Goal: Task Accomplishment & Management: Complete application form

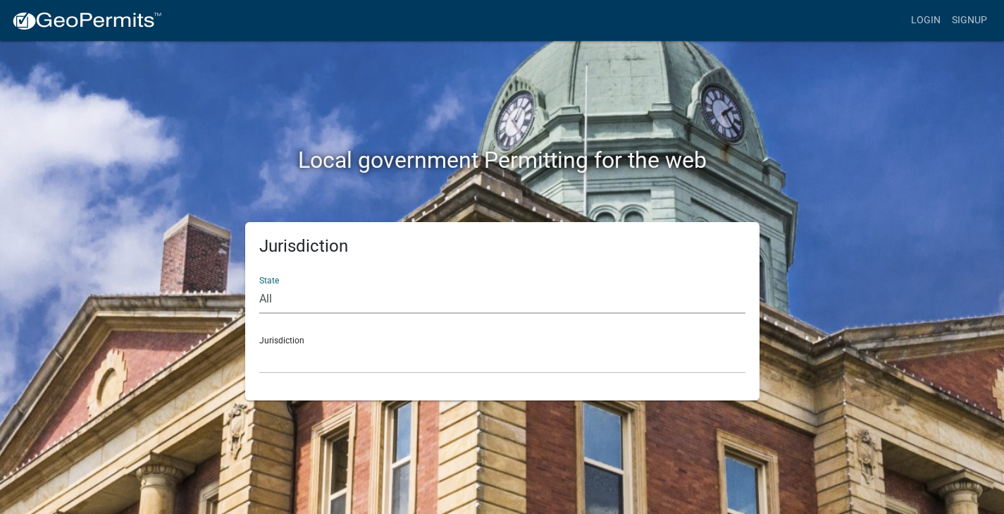
select select "[US_STATE]"
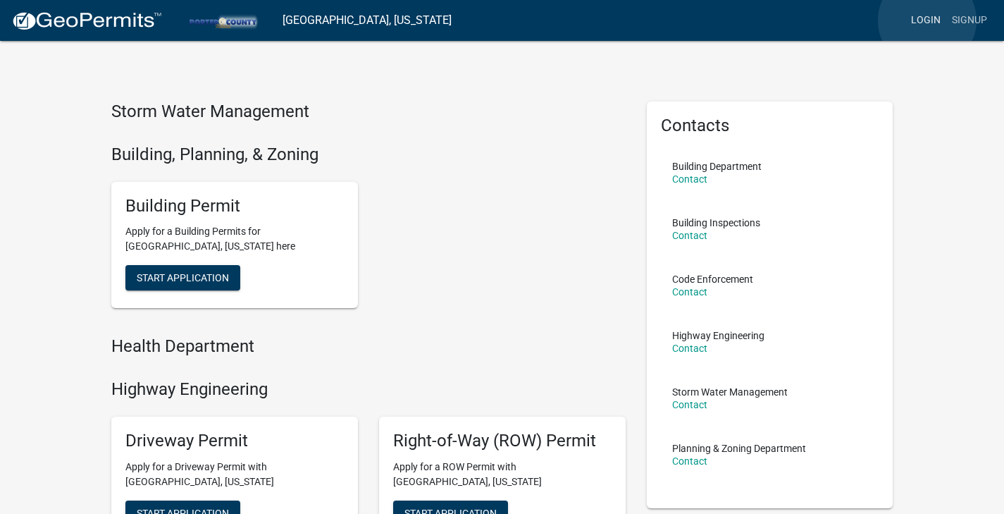
click at [927, 20] on link "Login" at bounding box center [926, 20] width 41 height 27
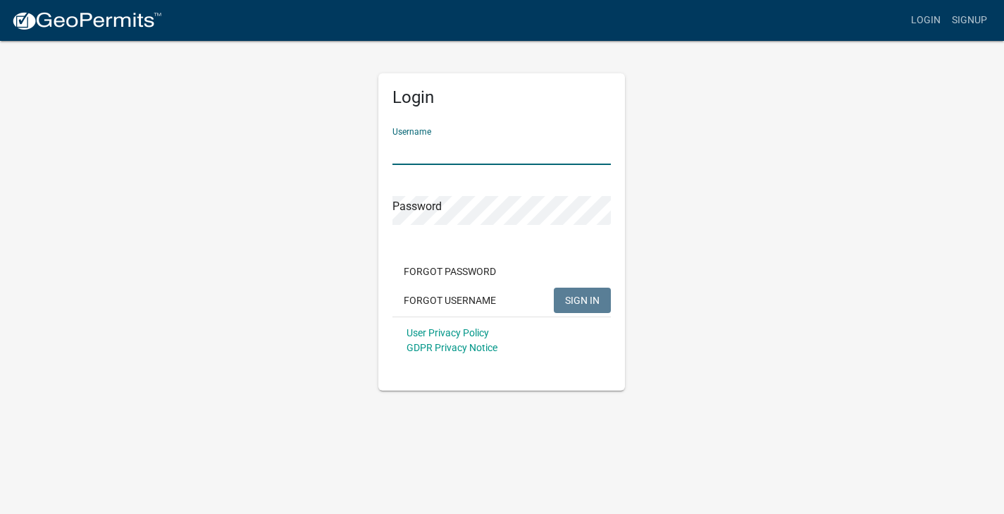
type input "AndreaZeller513"
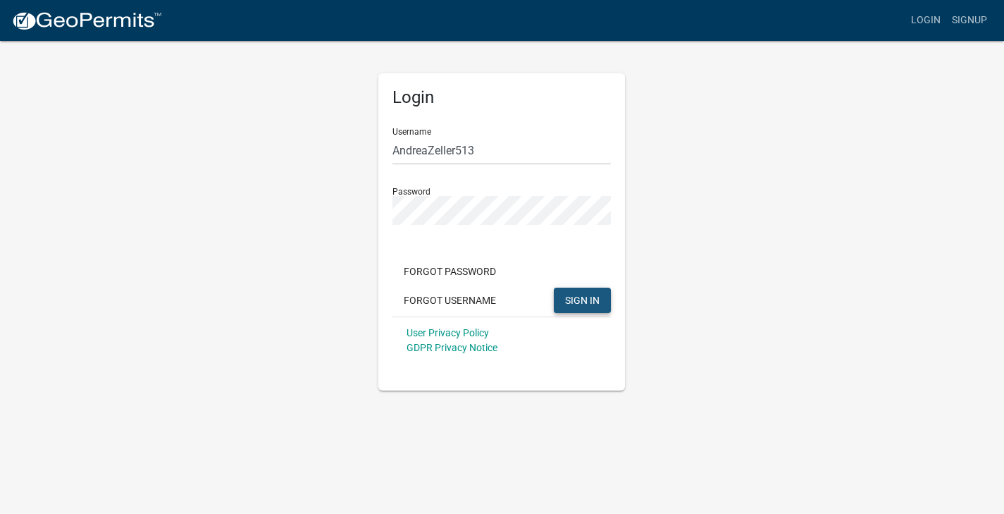
click at [576, 297] on span "SIGN IN" at bounding box center [582, 299] width 35 height 11
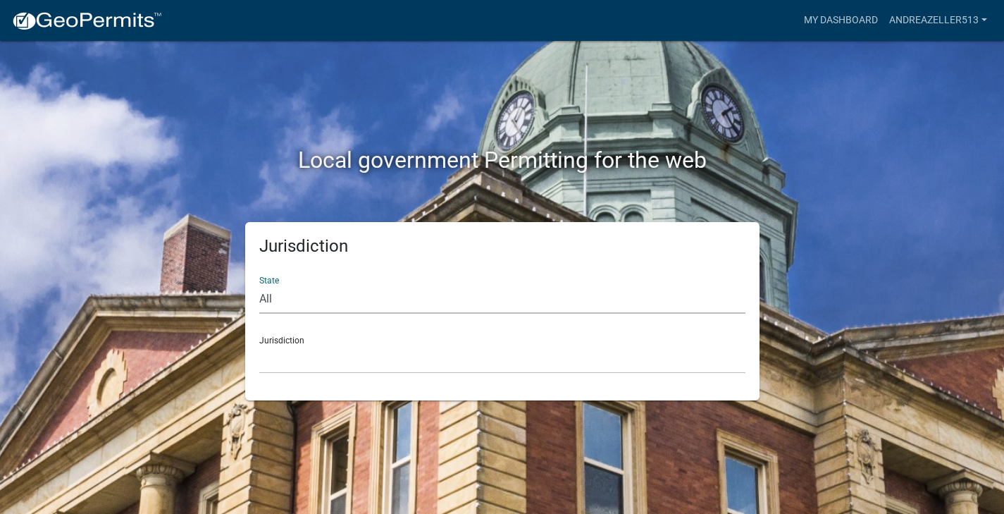
select select "[US_STATE]"
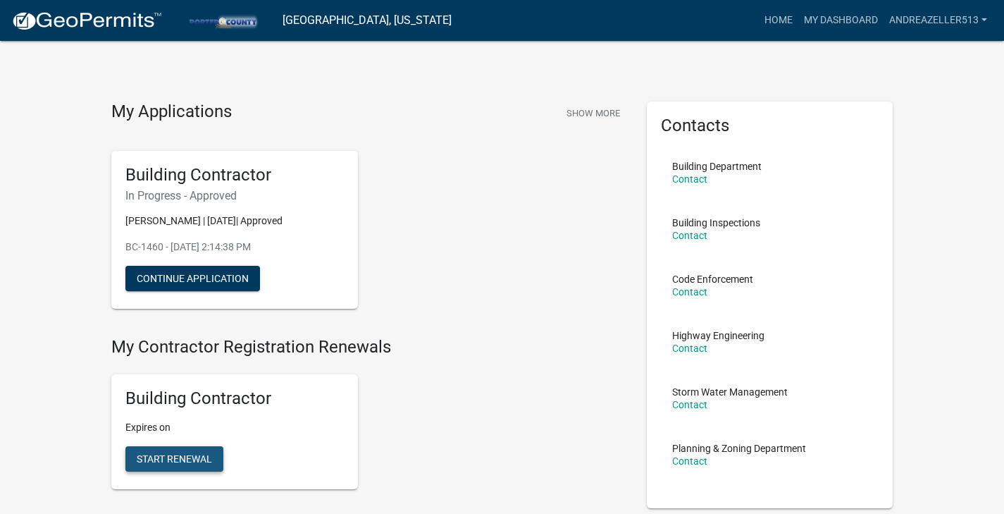
click at [179, 458] on span "Start Renewal" at bounding box center [174, 458] width 75 height 11
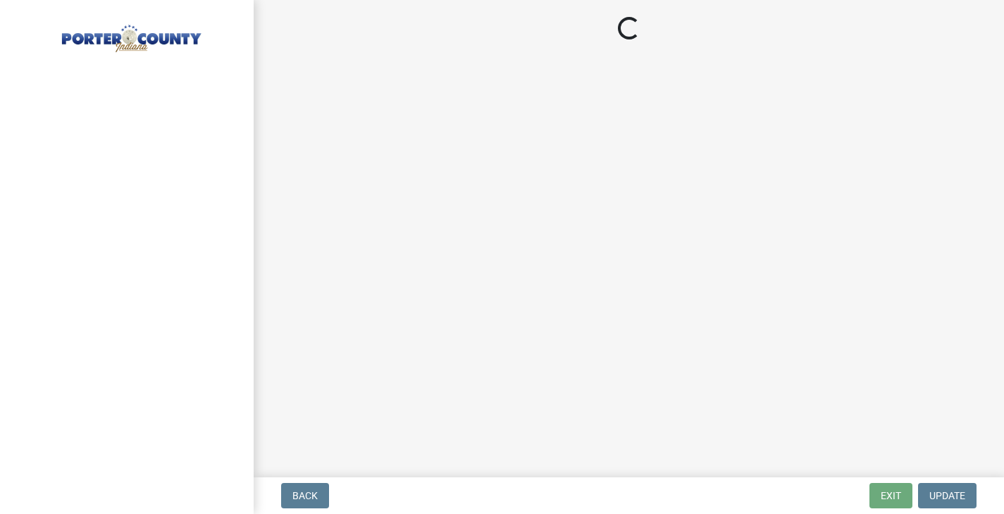
select select "IN"
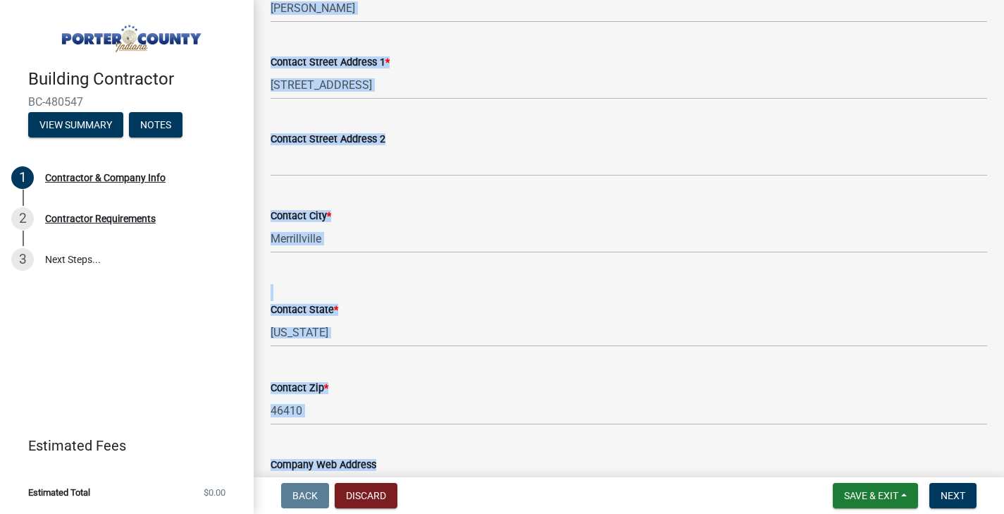
scroll to position [756, 0]
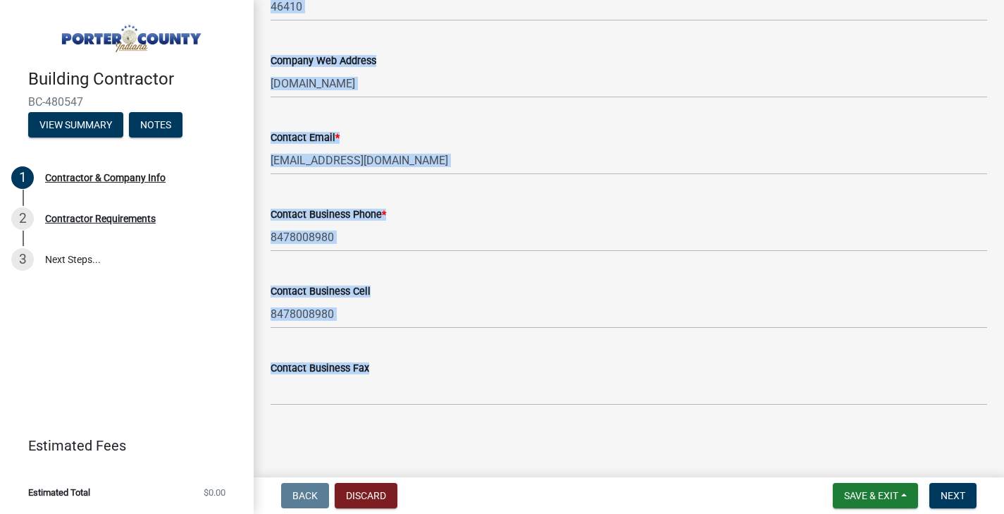
drag, startPoint x: 822, startPoint y: 164, endPoint x: 774, endPoint y: 560, distance: 398.1
click at [774, 513] on html "Internet Explorer does NOT work with GeoPermits. Get a new browser for more sec…" at bounding box center [502, 257] width 1004 height 514
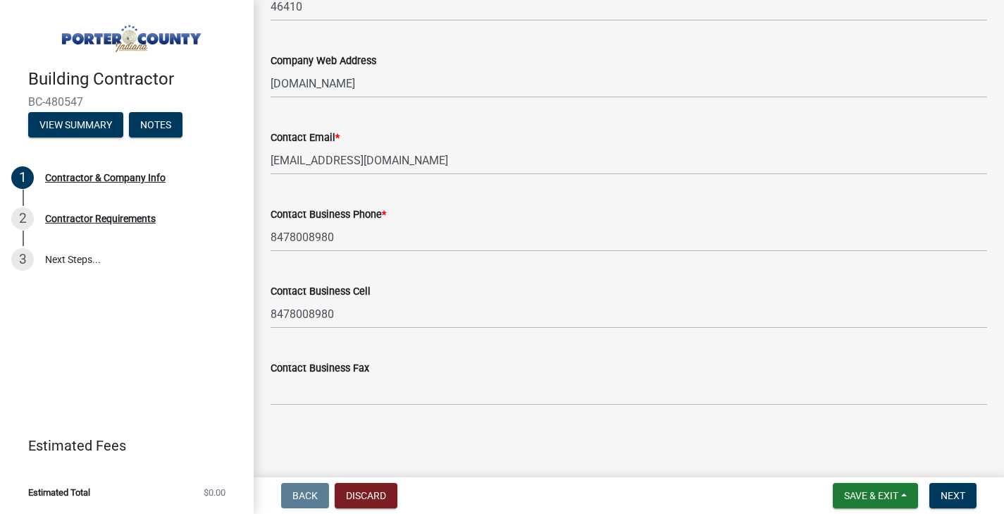
click at [715, 450] on main "Contractor & Company Info share Share Business Name * [PERSON_NAME] Windows and…" at bounding box center [629, 235] width 750 height 471
click at [387, 230] on input "8478008980" at bounding box center [629, 237] width 717 height 29
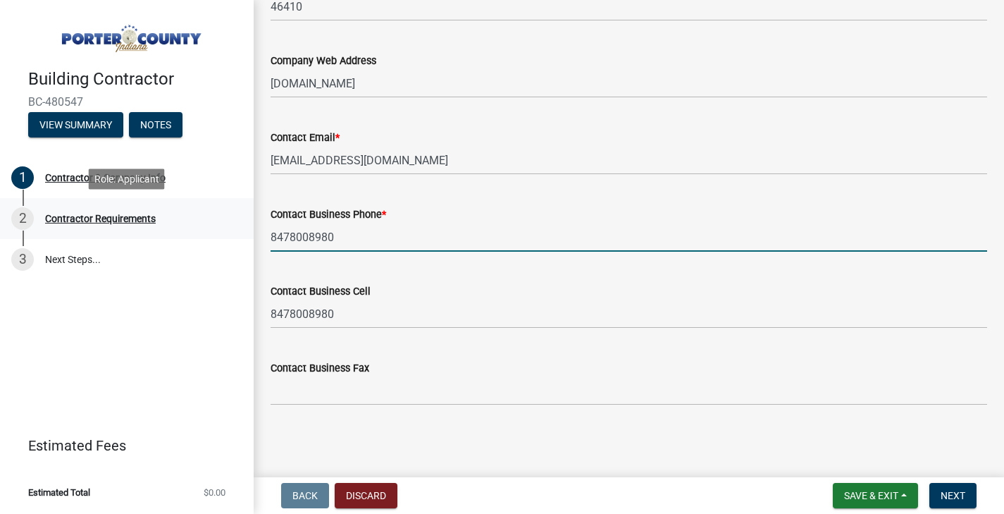
drag, startPoint x: 418, startPoint y: 236, endPoint x: 161, endPoint y: 234, distance: 257.2
click at [161, 234] on div "Building Contractor BC-480547 View Summary Notes 1 Contractor & Company Info 2 …" at bounding box center [502, 257] width 1004 height 514
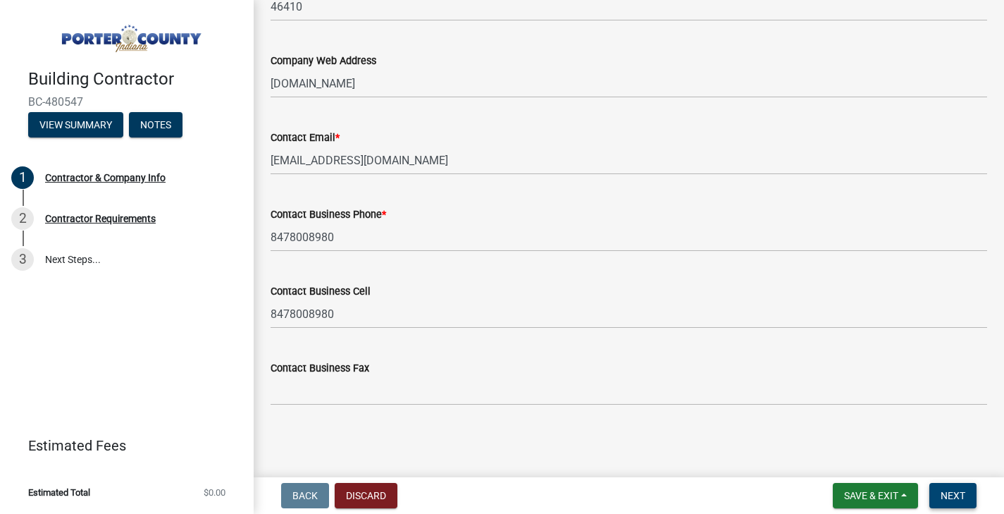
click at [962, 505] on button "Next" at bounding box center [952, 495] width 47 height 25
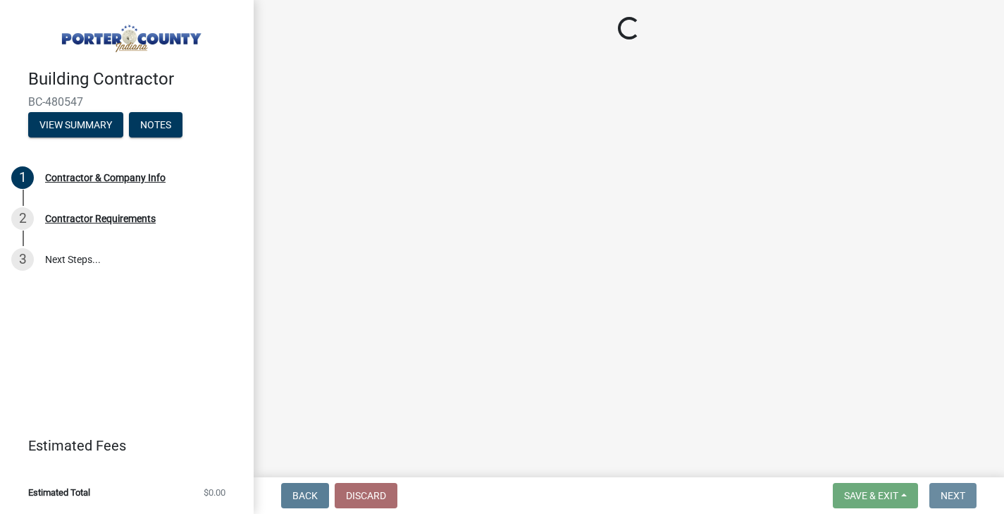
scroll to position [0, 0]
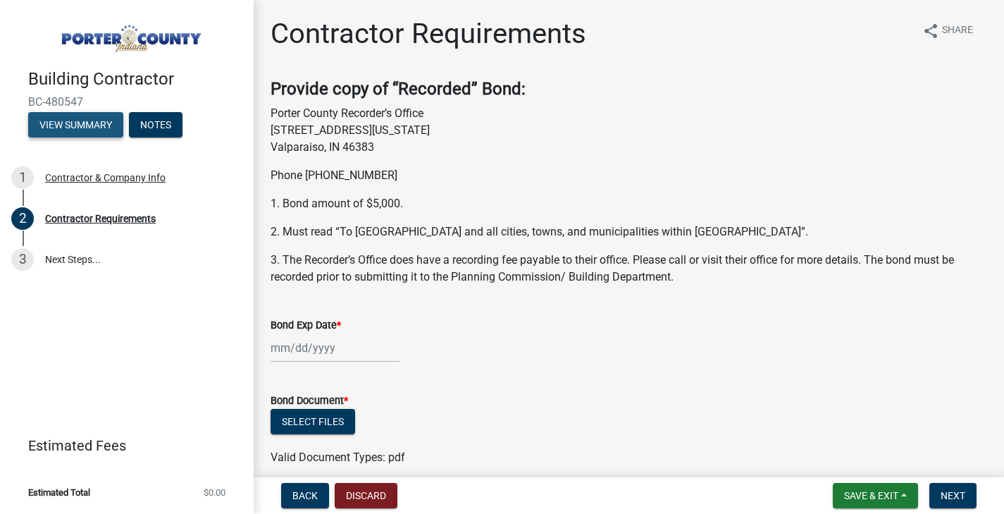
click at [93, 125] on button "View Summary" at bounding box center [75, 124] width 95 height 25
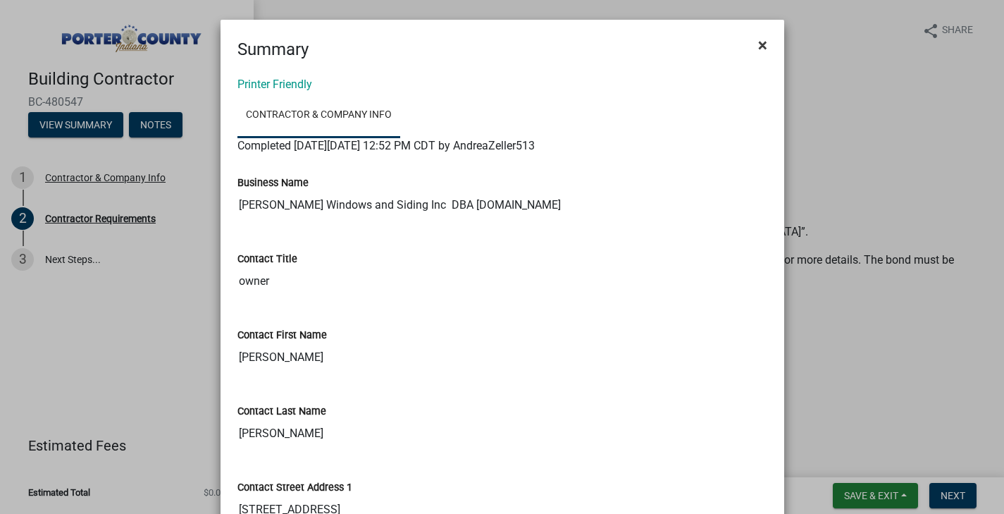
click at [766, 49] on span "×" at bounding box center [762, 45] width 9 height 20
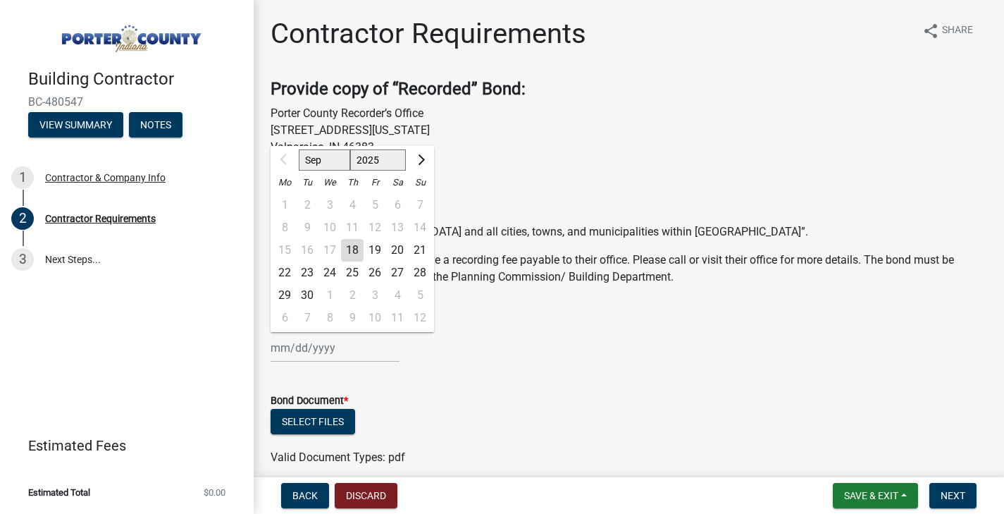
click at [340, 352] on div "Sep Oct Nov [DATE] 2026 2027 2028 2029 2030 2031 2032 2033 2034 2035 2036 2037 …" at bounding box center [335, 347] width 129 height 29
click at [457, 364] on wm-data-entity-input "Bond Exp Date * Sep Oct Nov [DATE] 2026 2027 2028 2029 2030 2031 2032 2033 2034…" at bounding box center [629, 336] width 717 height 78
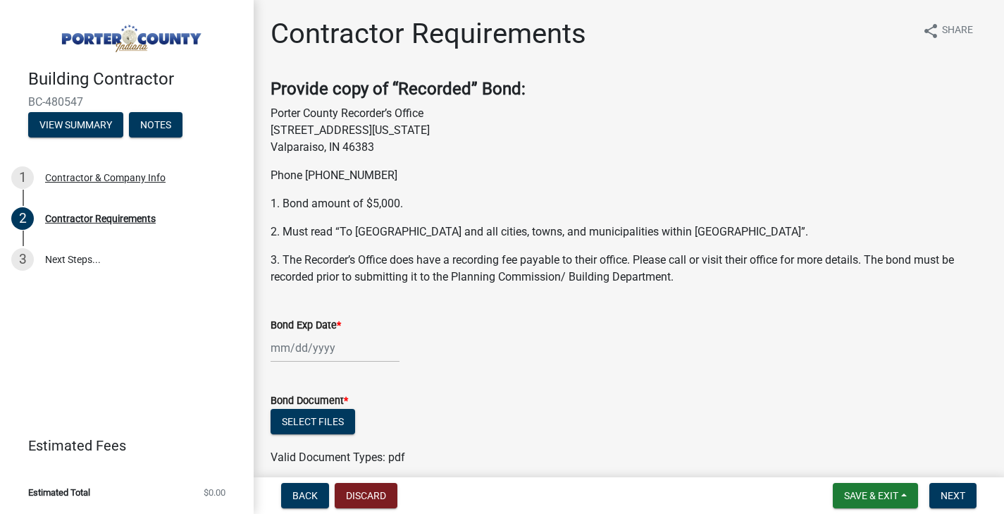
click at [284, 350] on div at bounding box center [335, 347] width 129 height 29
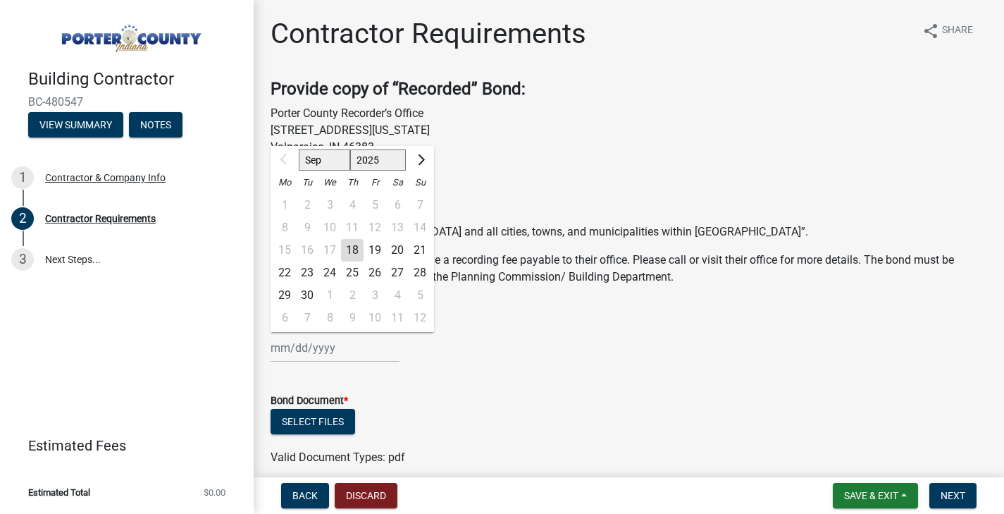
click at [283, 349] on div "Sep Oct Nov [DATE] 2026 2027 2028 2029 2030 2031 2032 2033 2034 2035 2036 2037 …" at bounding box center [335, 347] width 129 height 29
click at [284, 168] on div at bounding box center [285, 160] width 28 height 23
click at [281, 159] on div at bounding box center [285, 160] width 28 height 23
click at [421, 161] on span "Next month" at bounding box center [419, 159] width 11 height 11
click at [426, 161] on button "Next month" at bounding box center [420, 160] width 17 height 23
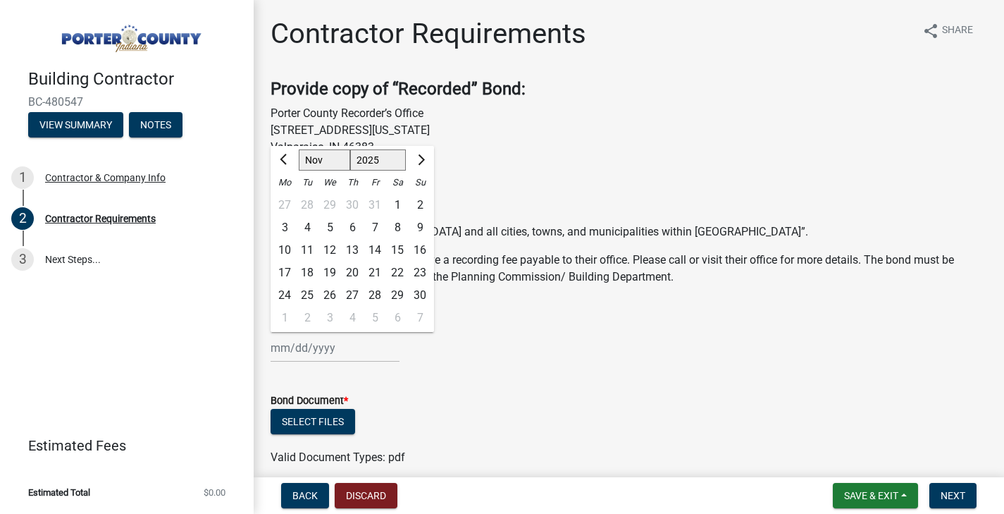
click at [426, 161] on button "Next month" at bounding box center [420, 160] width 17 height 23
select select "1"
select select "2026"
click at [370, 296] on div "30" at bounding box center [375, 295] width 23 height 23
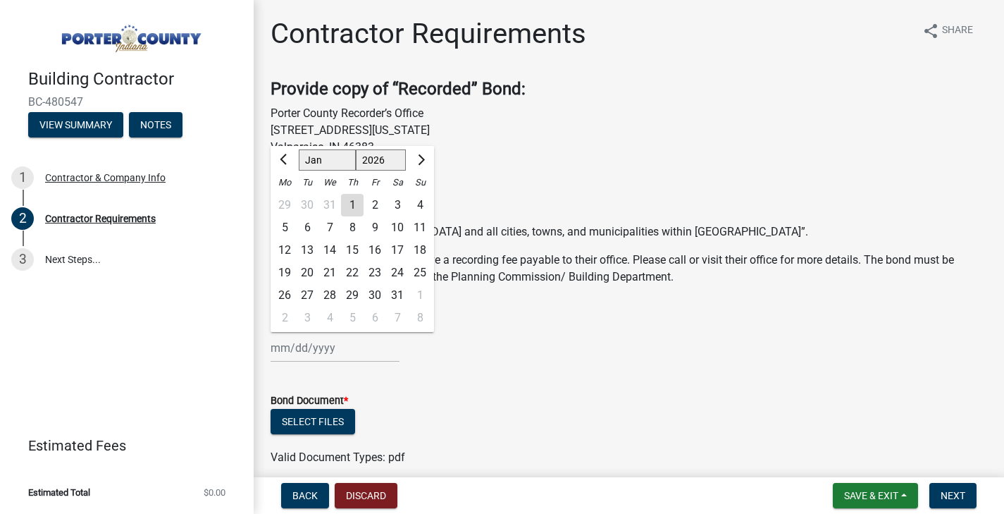
type input "01/30/2026"
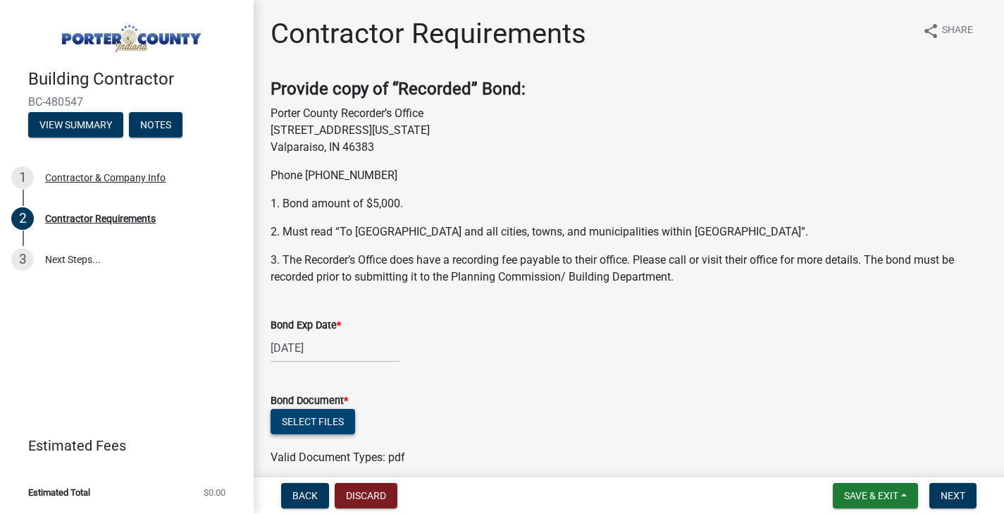
click at [333, 409] on button "Select files" at bounding box center [313, 421] width 85 height 25
click at [311, 414] on button "Select files" at bounding box center [313, 421] width 85 height 25
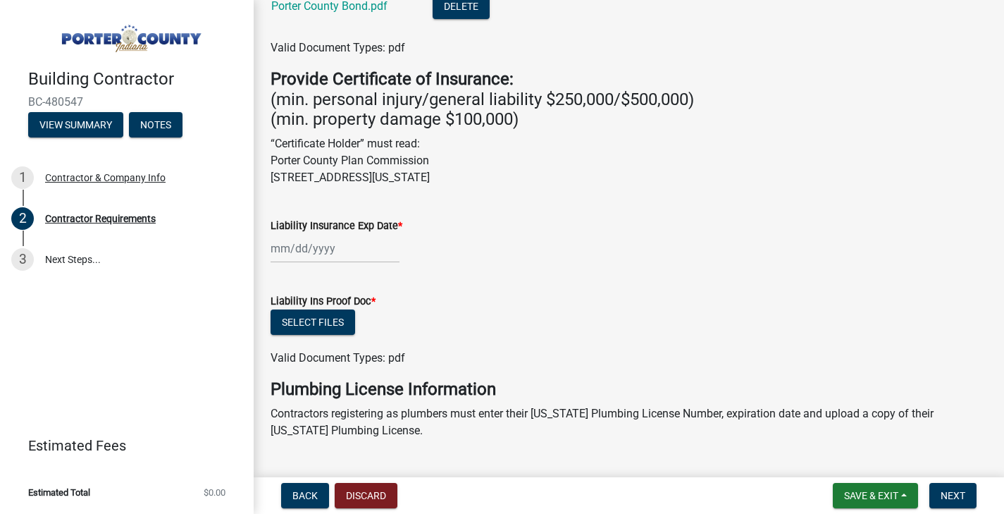
scroll to position [465, 0]
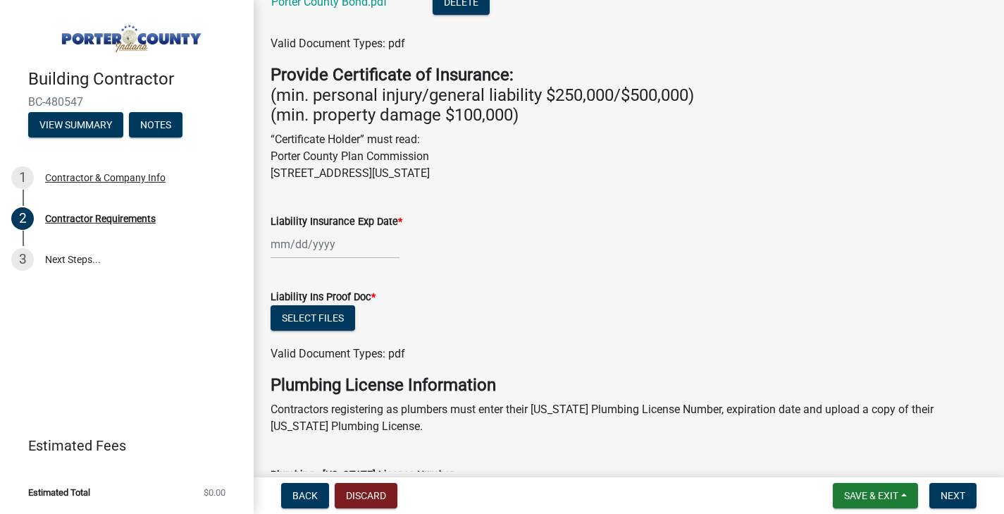
click at [327, 235] on div at bounding box center [335, 244] width 129 height 29
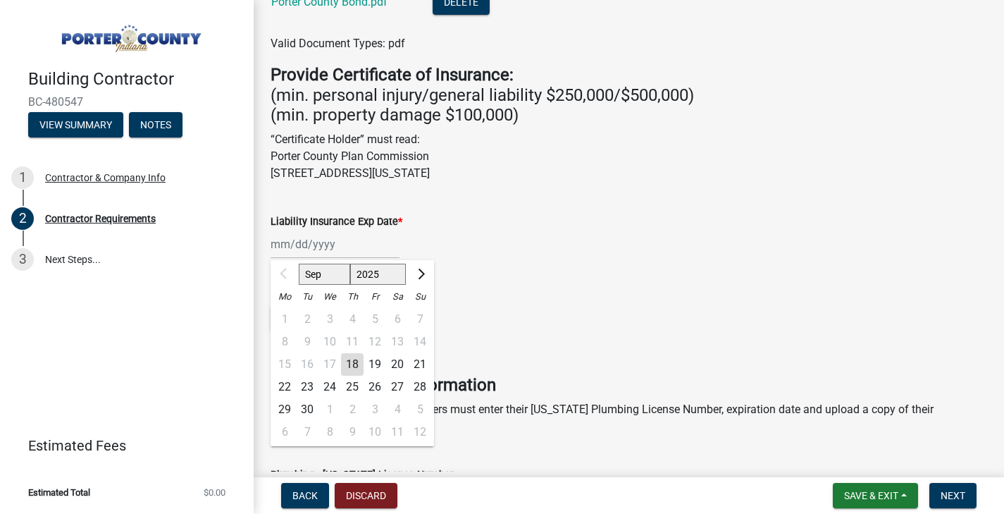
click at [419, 278] on button "Next month" at bounding box center [420, 274] width 17 height 23
select select "1"
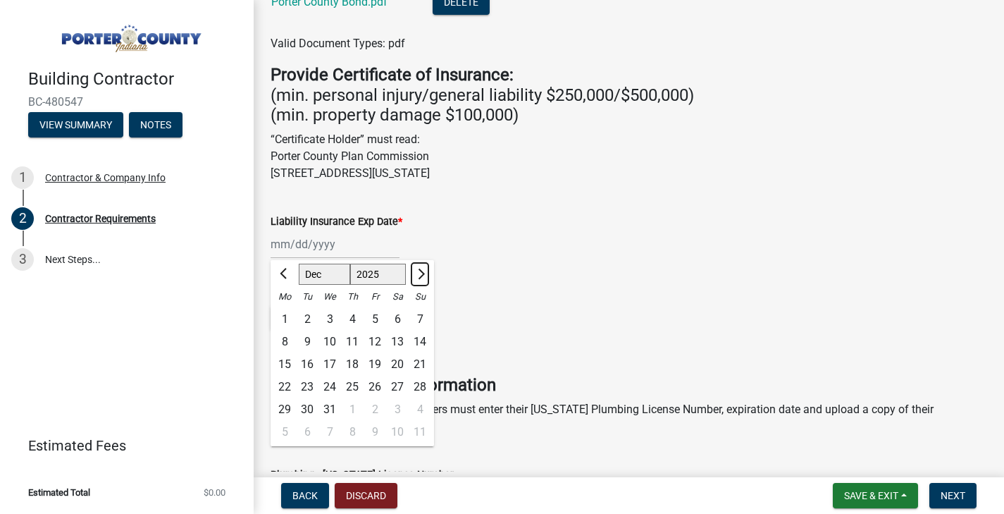
select select "2026"
click at [419, 278] on button "Next month" at bounding box center [420, 274] width 17 height 23
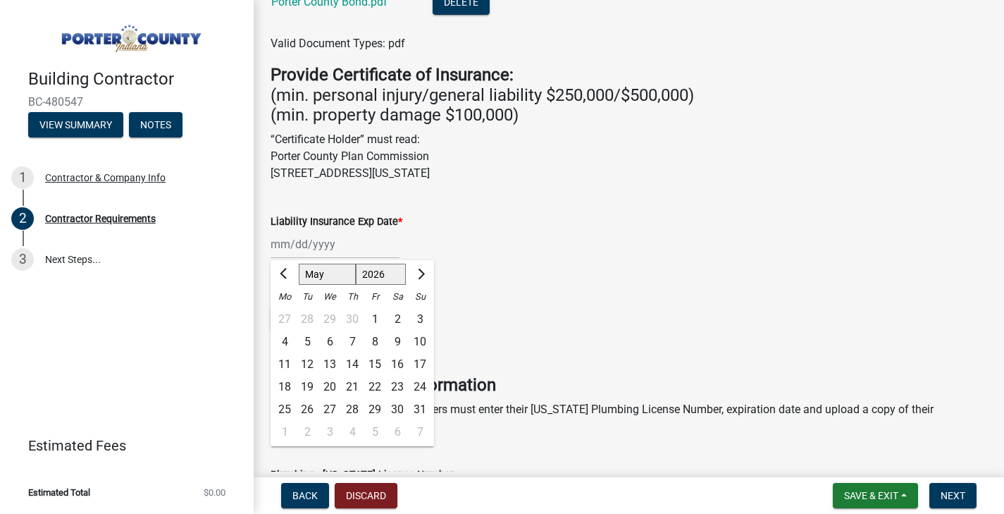
click at [419, 278] on button "Next month" at bounding box center [420, 274] width 17 height 23
select select "6"
click at [394, 322] on div "6" at bounding box center [397, 319] width 23 height 23
type input "06/06/2026"
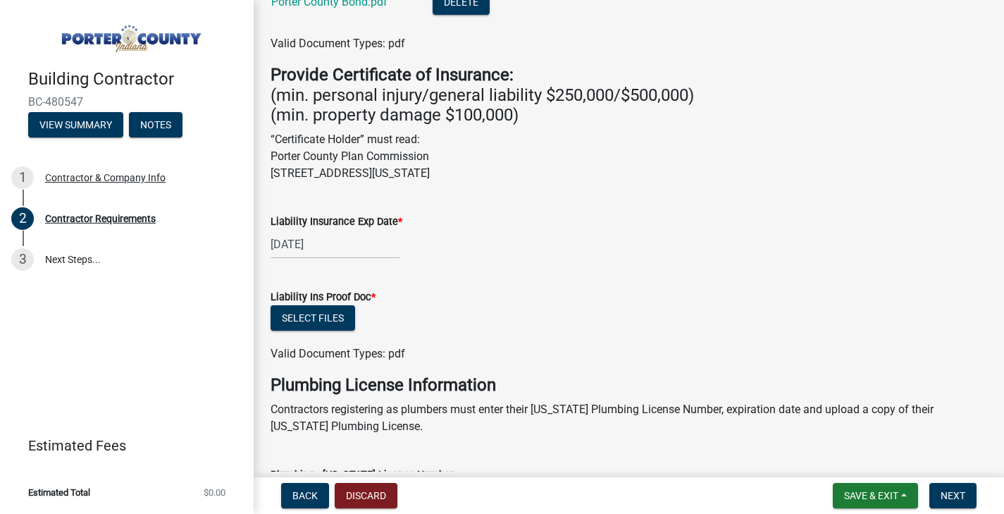
click at [296, 246] on div "06/06/2026" at bounding box center [335, 244] width 129 height 29
select select "6"
select select "2026"
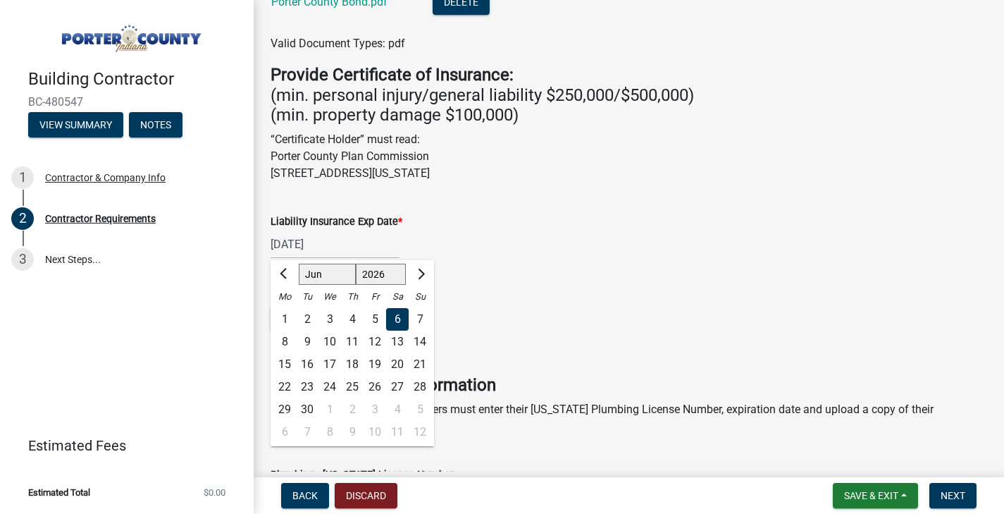
click at [352, 313] on div "4" at bounding box center [352, 319] width 23 height 23
type input "06/04/2026"
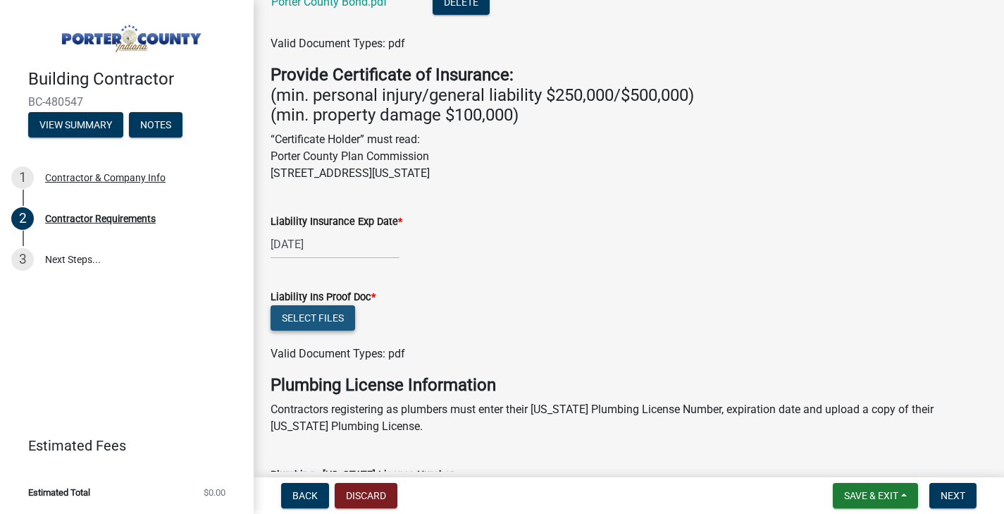
click at [335, 316] on button "Select files" at bounding box center [313, 317] width 85 height 25
click at [318, 316] on button "Select files" at bounding box center [313, 317] width 85 height 25
click at [298, 311] on button "Select files" at bounding box center [313, 317] width 85 height 25
click at [326, 315] on button "Select files" at bounding box center [313, 317] width 85 height 25
click at [404, 245] on div "06/04/2026" at bounding box center [629, 244] width 717 height 29
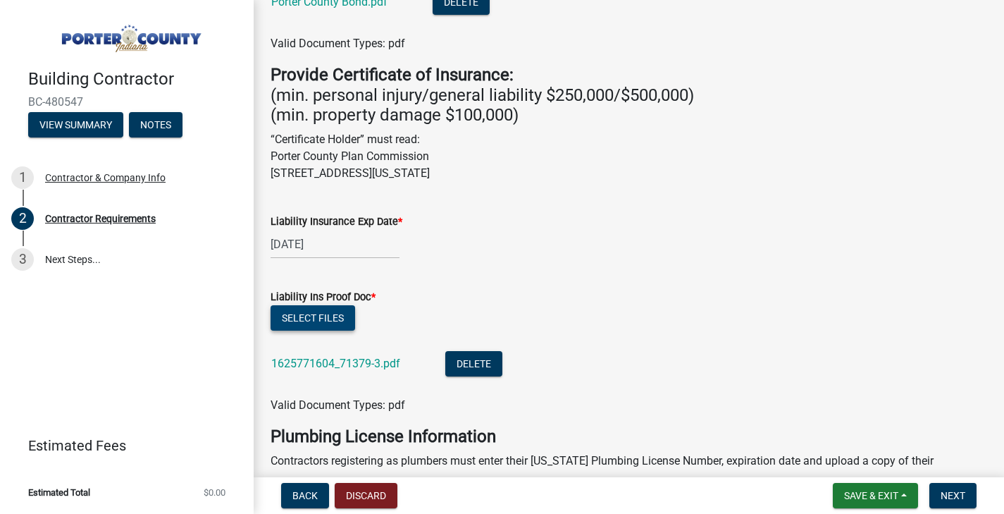
click at [335, 314] on button "Select files" at bounding box center [313, 317] width 85 height 25
click at [459, 359] on button "Delete" at bounding box center [473, 363] width 57 height 25
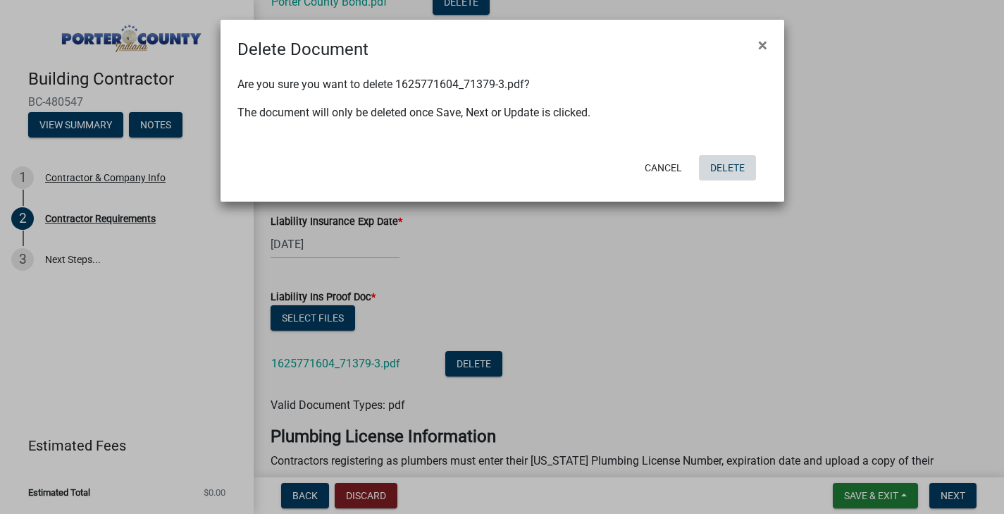
click at [733, 170] on button "Delete" at bounding box center [727, 167] width 57 height 25
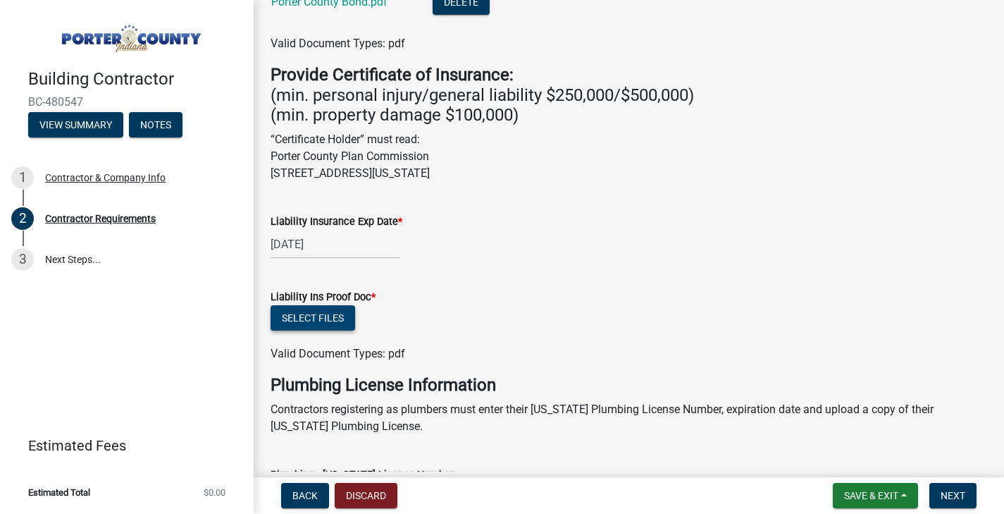
click at [327, 309] on button "Select files" at bounding box center [313, 317] width 85 height 25
click at [333, 307] on button "Select files" at bounding box center [313, 317] width 85 height 25
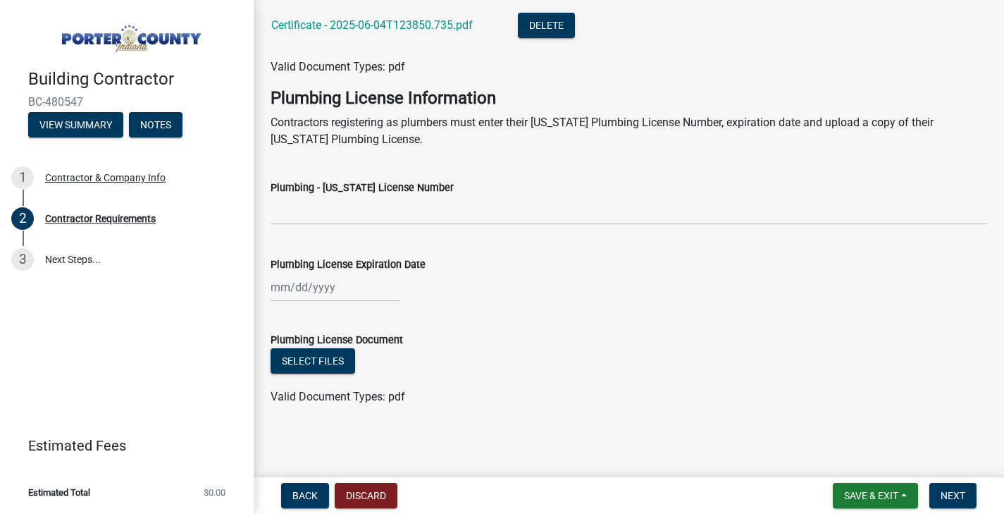
scroll to position [802, 0]
click at [962, 499] on span "Next" at bounding box center [953, 495] width 25 height 11
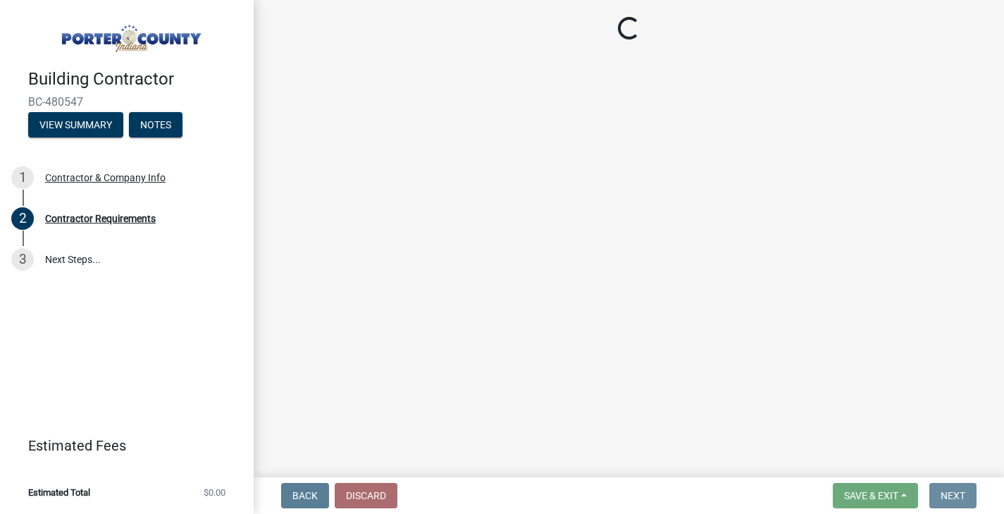
scroll to position [0, 0]
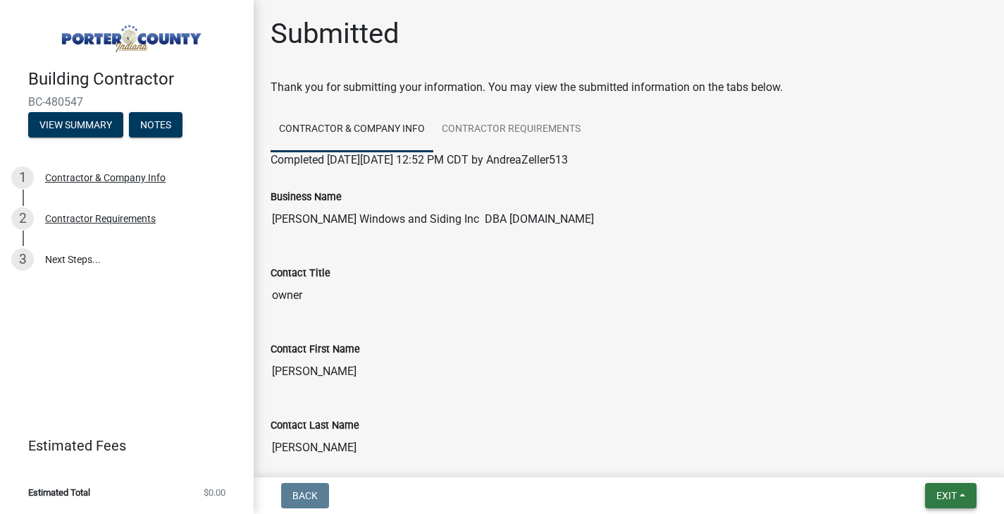
click at [937, 488] on button "Exit" at bounding box center [950, 495] width 51 height 25
click at [891, 425] on button "Save" at bounding box center [921, 425] width 113 height 34
click at [80, 273] on link "3 Next Steps..." at bounding box center [127, 259] width 254 height 41
click at [86, 262] on link "3 Next Steps..." at bounding box center [127, 259] width 254 height 41
click at [88, 131] on button "View Summary" at bounding box center [75, 124] width 95 height 25
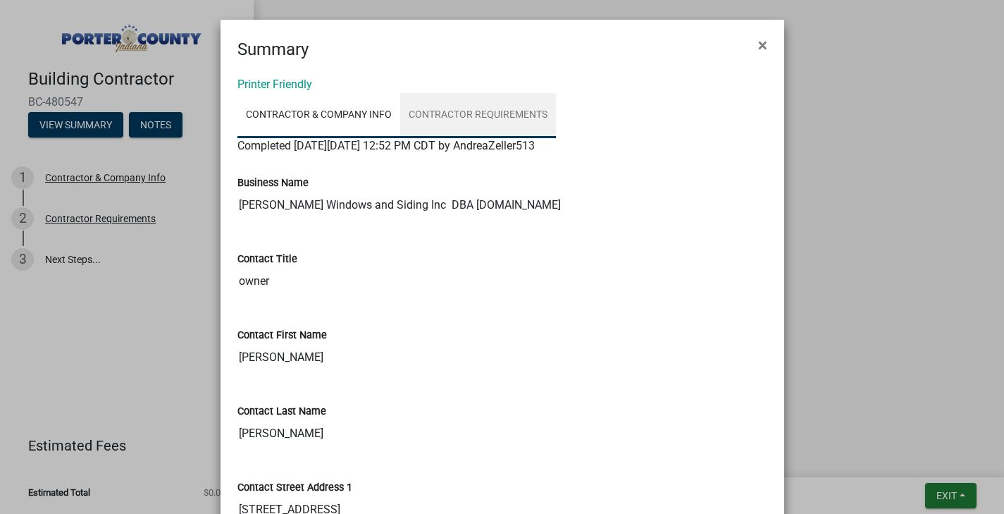
click at [483, 110] on link "Contractor Requirements" at bounding box center [478, 115] width 156 height 45
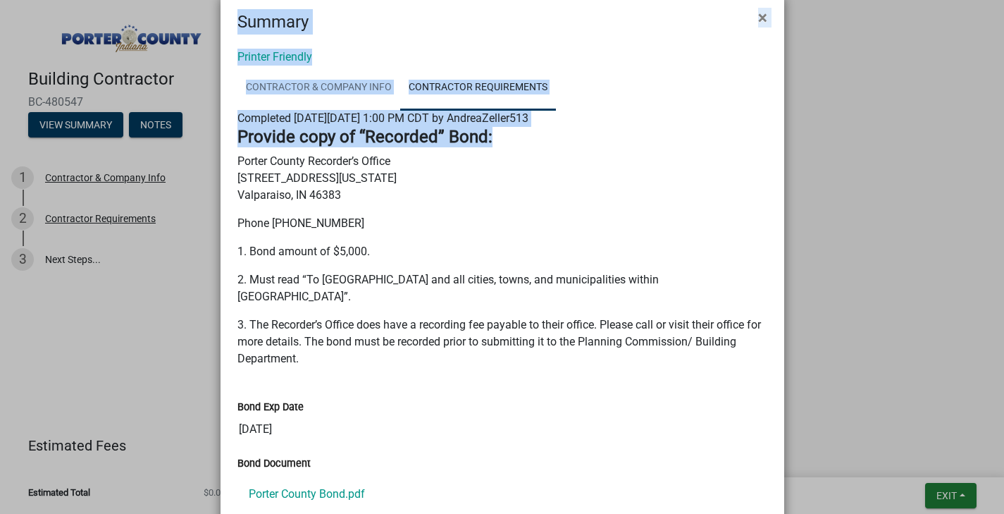
drag, startPoint x: 659, startPoint y: 166, endPoint x: 583, endPoint y: 529, distance: 370.7
click at [583, 513] on html "Internet Explorer does NOT work with GeoPermits. Get a new browser for more sec…" at bounding box center [502, 257] width 1004 height 514
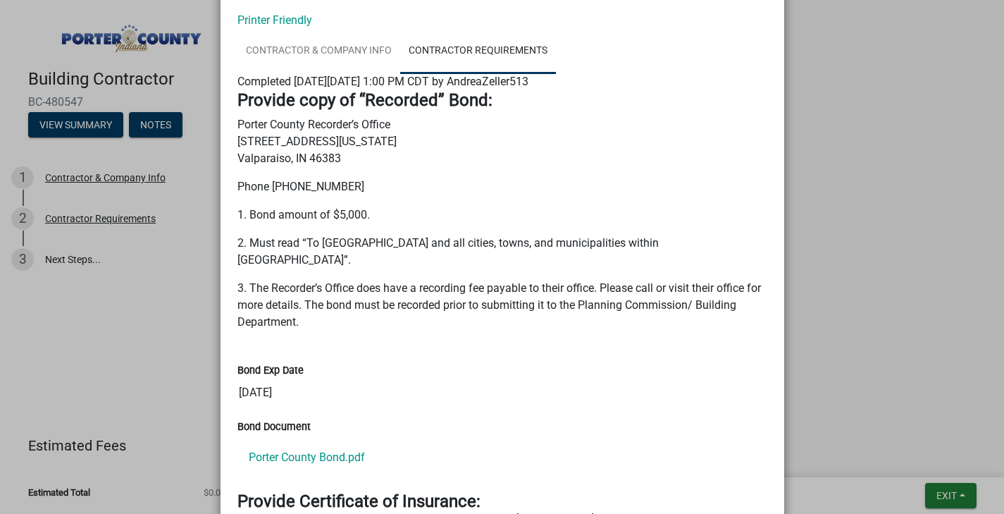
click at [837, 205] on ngb-modal-window "Summary × Printer Friendly Contractor & Company Info Contractor Requirements Co…" at bounding box center [502, 257] width 1004 height 514
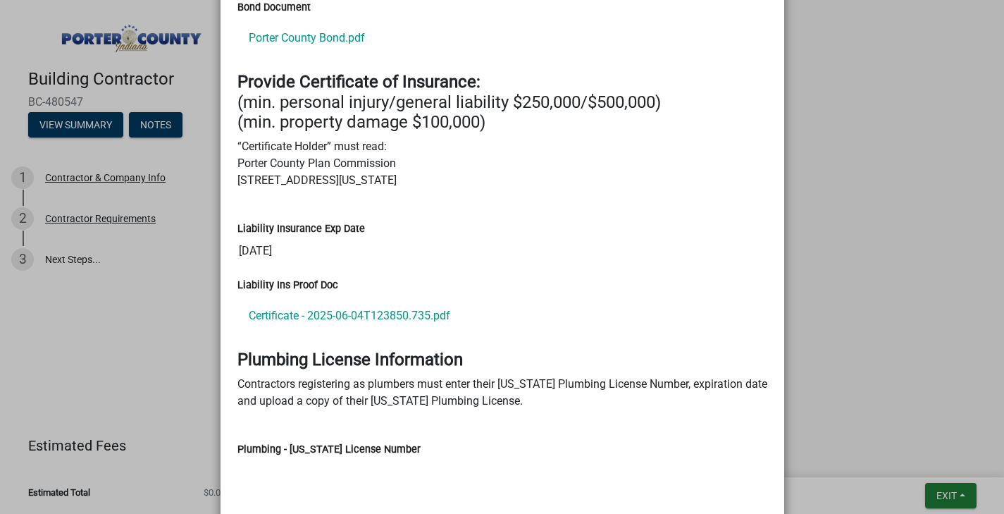
drag, startPoint x: 717, startPoint y: 151, endPoint x: 662, endPoint y: 560, distance: 412.5
click at [662, 513] on html "Internet Explorer does NOT work with GeoPermits. Get a new browser for more sec…" at bounding box center [502, 257] width 1004 height 514
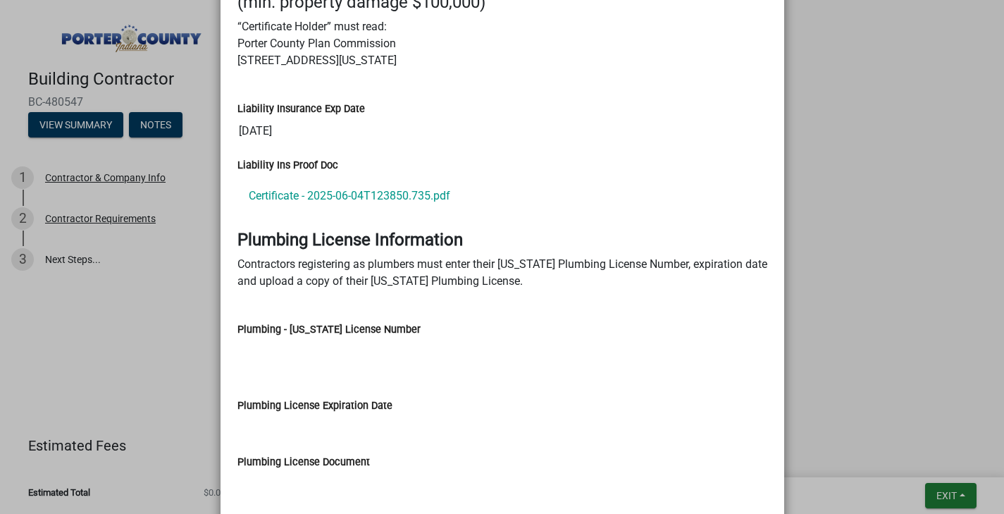
click at [858, 209] on ngb-modal-window "Summary × Printer Friendly Contractor & Company Info Contractor Requirements Co…" at bounding box center [502, 257] width 1004 height 514
drag, startPoint x: 736, startPoint y: 124, endPoint x: 789, endPoint y: -47, distance: 178.3
click at [789, 0] on html "Internet Explorer does NOT work with GeoPermits. Get a new browser for more sec…" at bounding box center [502, 257] width 1004 height 514
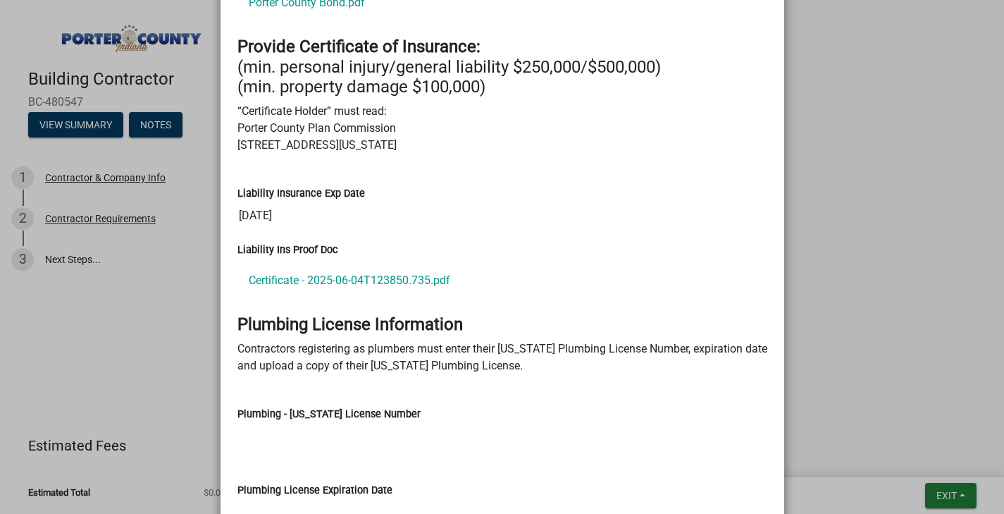
scroll to position [254, 0]
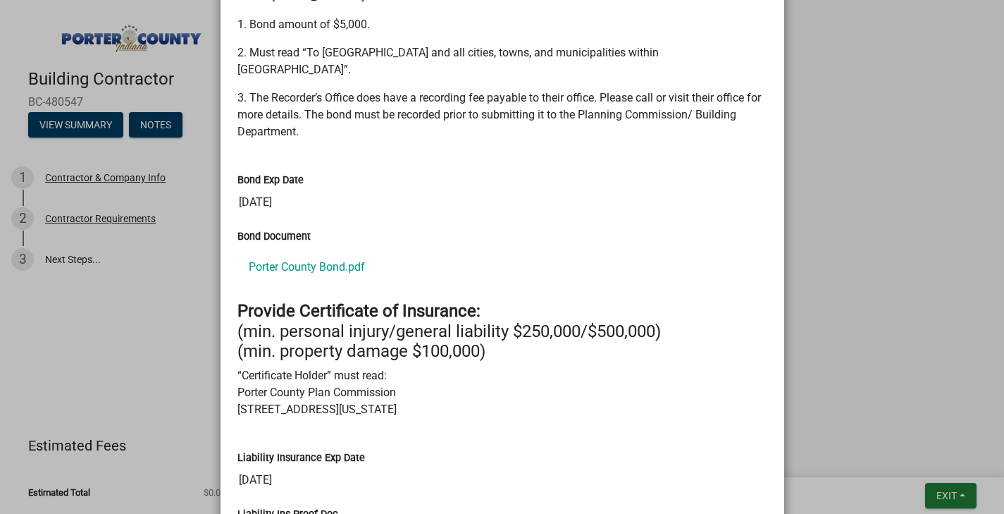
drag, startPoint x: 733, startPoint y: 208, endPoint x: 752, endPoint y: -74, distance: 282.5
click at [752, 0] on html "Internet Explorer does NOT work with GeoPermits. Get a new browser for more sec…" at bounding box center [502, 257] width 1004 height 514
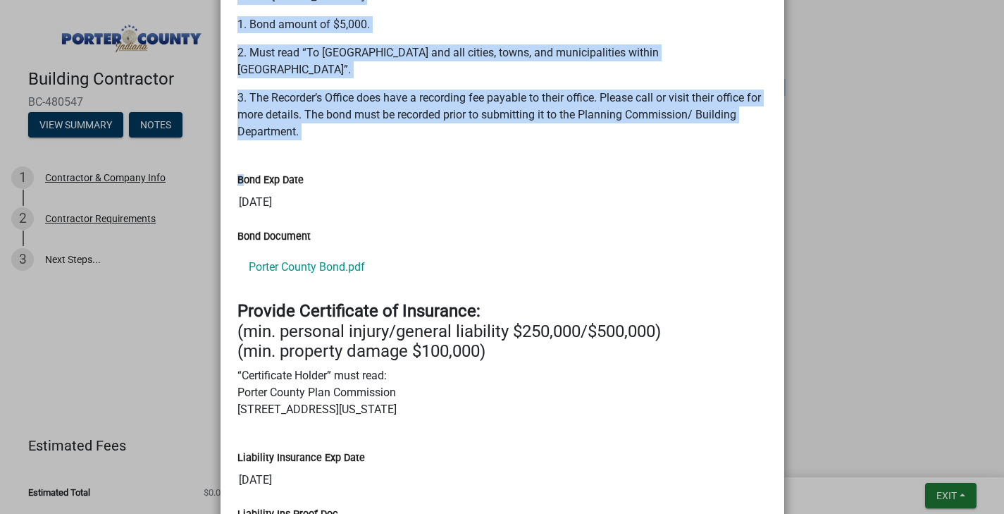
scroll to position [57, 0]
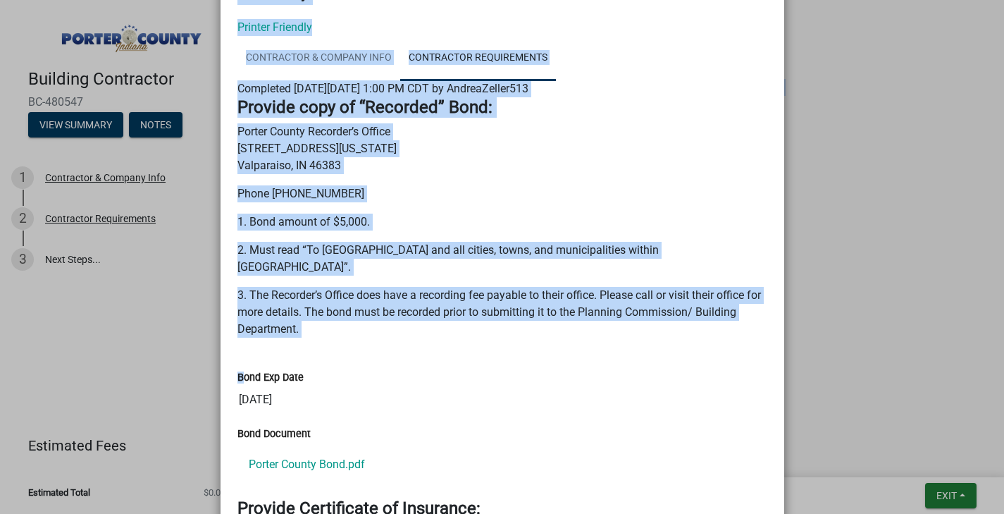
drag, startPoint x: 668, startPoint y: 32, endPoint x: 704, endPoint y: -74, distance: 111.6
click at [704, 0] on html "Internet Explorer does NOT work with GeoPermits. Get a new browser for more sec…" at bounding box center [502, 257] width 1004 height 514
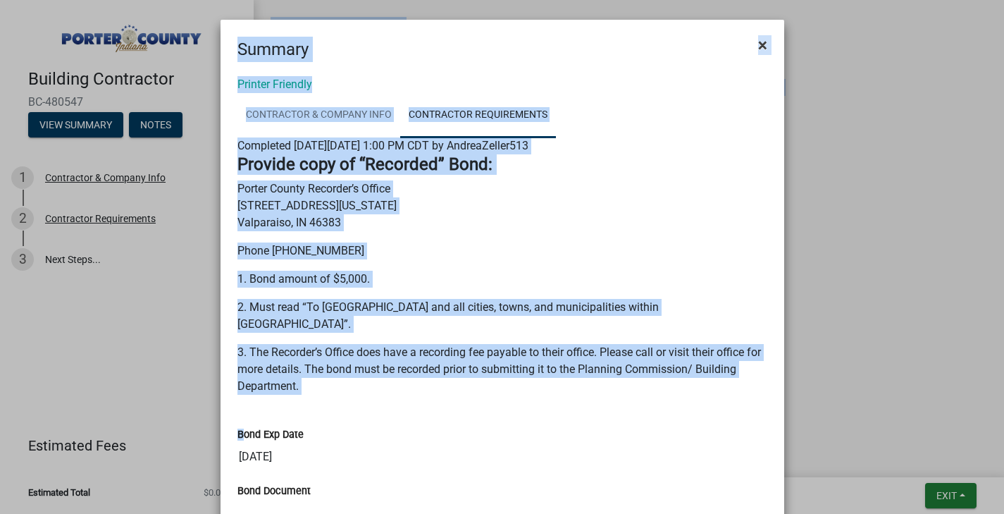
click at [762, 44] on span "×" at bounding box center [762, 45] width 9 height 20
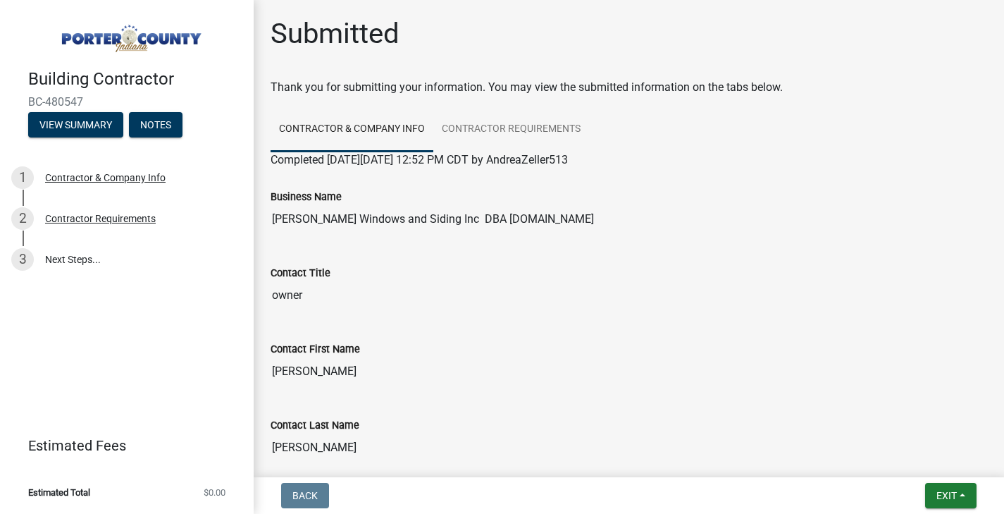
drag, startPoint x: 515, startPoint y: 42, endPoint x: 457, endPoint y: 42, distance: 57.8
click at [162, 42] on img at bounding box center [129, 34] width 203 height 39
click at [80, 82] on h4 "Building Contractor" at bounding box center [135, 79] width 214 height 20
click at [947, 502] on button "Exit" at bounding box center [950, 495] width 51 height 25
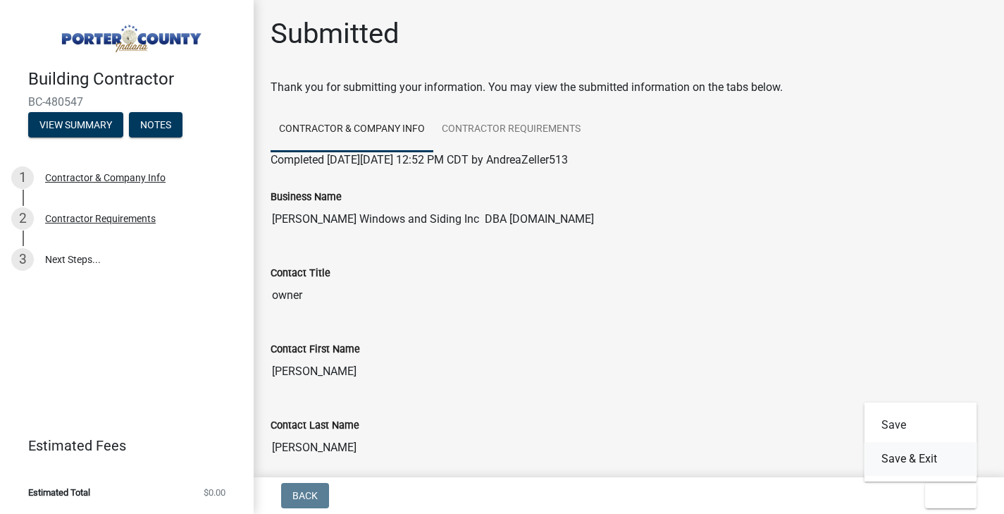
click at [910, 459] on button "Save & Exit" at bounding box center [921, 459] width 113 height 34
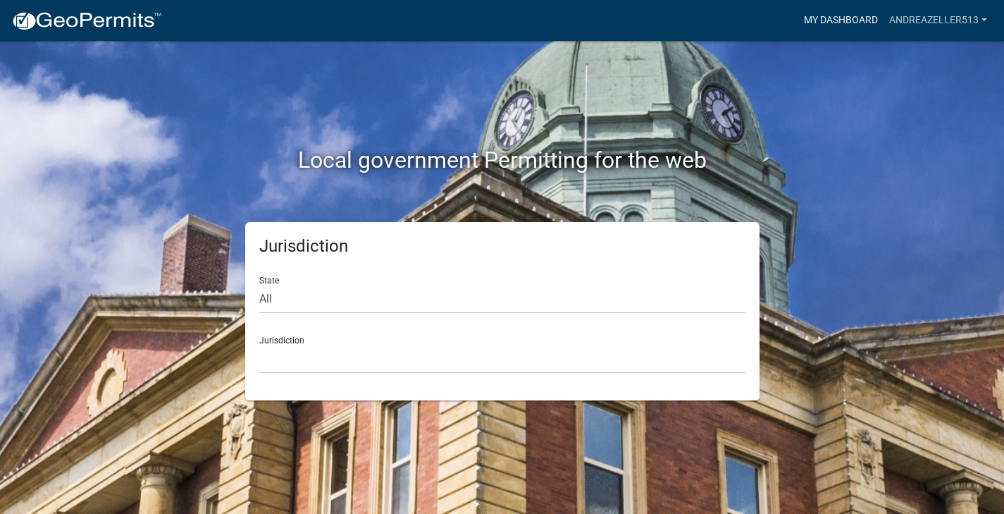
click at [846, 23] on link "My Dashboard" at bounding box center [840, 20] width 85 height 27
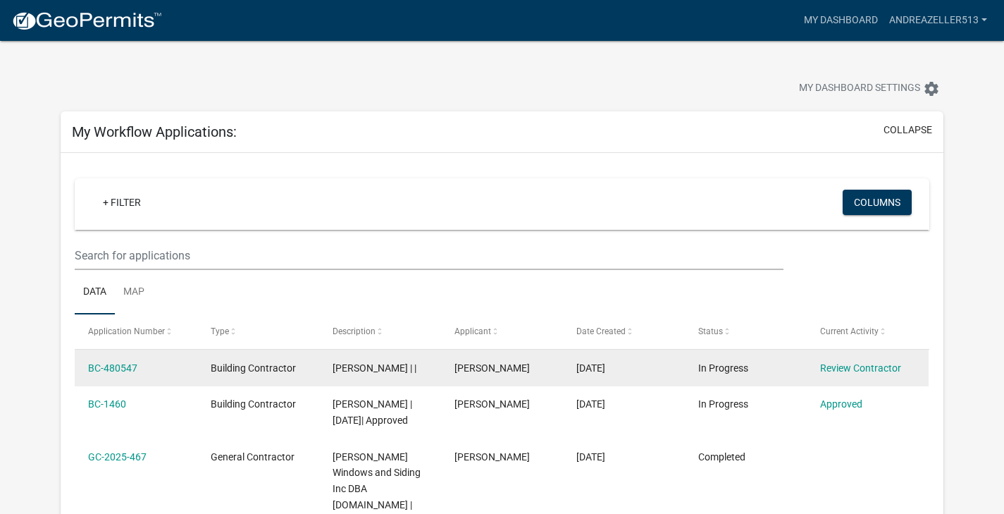
click at [877, 374] on div "Review Contractor" at bounding box center [867, 368] width 95 height 16
click at [876, 362] on div "Review Contractor" at bounding box center [867, 368] width 95 height 16
click at [876, 367] on link "Review Contractor" at bounding box center [860, 367] width 81 height 11
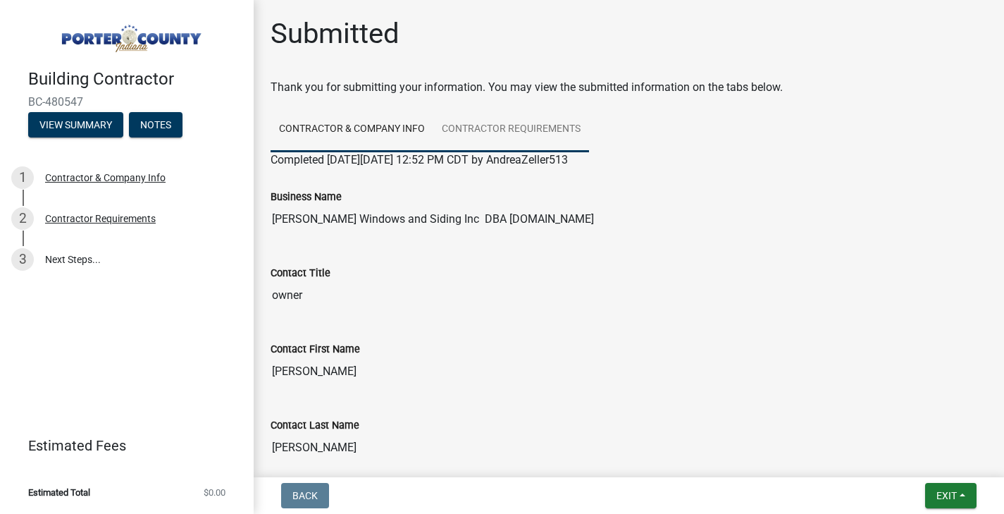
click at [538, 126] on link "Contractor Requirements" at bounding box center [511, 129] width 156 height 45
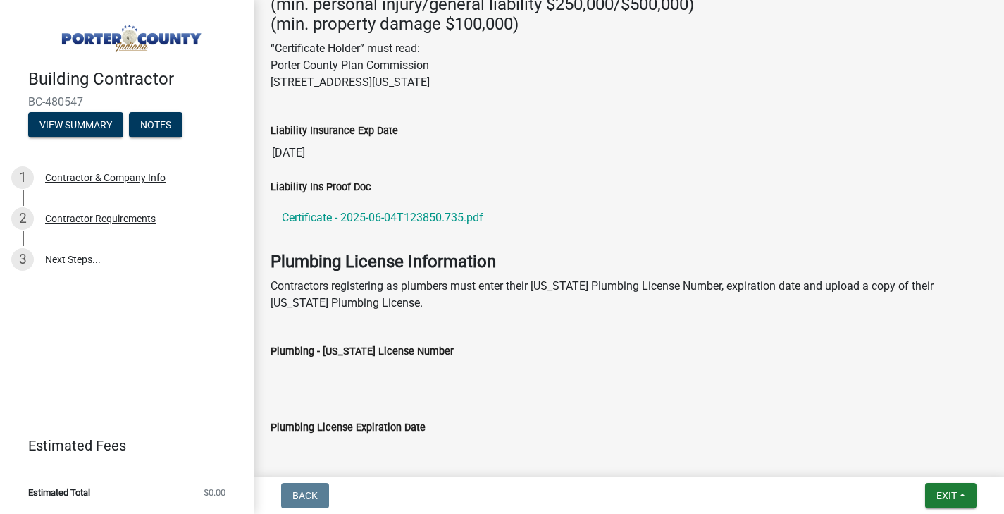
drag, startPoint x: 581, startPoint y: 249, endPoint x: 502, endPoint y: 560, distance: 320.1
click at [502, 513] on html "Internet Explorer does NOT work with GeoPermits. Get a new browser for more sec…" at bounding box center [502, 257] width 1004 height 514
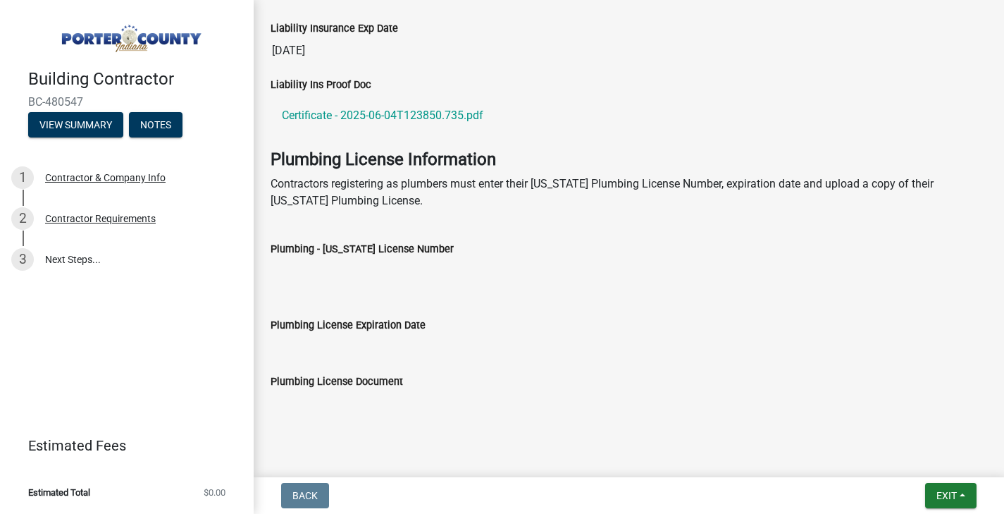
click at [594, 277] on input "Plumbing - [US_STATE] License Number" at bounding box center [629, 271] width 717 height 28
drag, startPoint x: 673, startPoint y: 269, endPoint x: 764, endPoint y: -1, distance: 284.8
click at [764, 0] on html "Internet Explorer does NOT work with GeoPermits. Get a new browser for more sec…" at bounding box center [502, 257] width 1004 height 514
drag, startPoint x: 584, startPoint y: 354, endPoint x: 727, endPoint y: -3, distance: 384.9
click at [727, 0] on html "Internet Explorer does NOT work with GeoPermits. Get a new browser for more sec…" at bounding box center [502, 257] width 1004 height 514
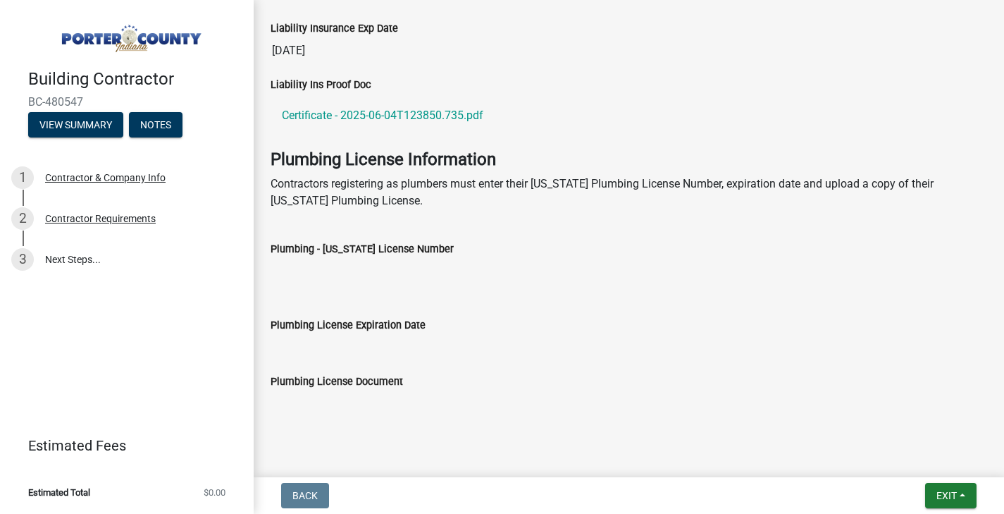
scroll to position [661, 0]
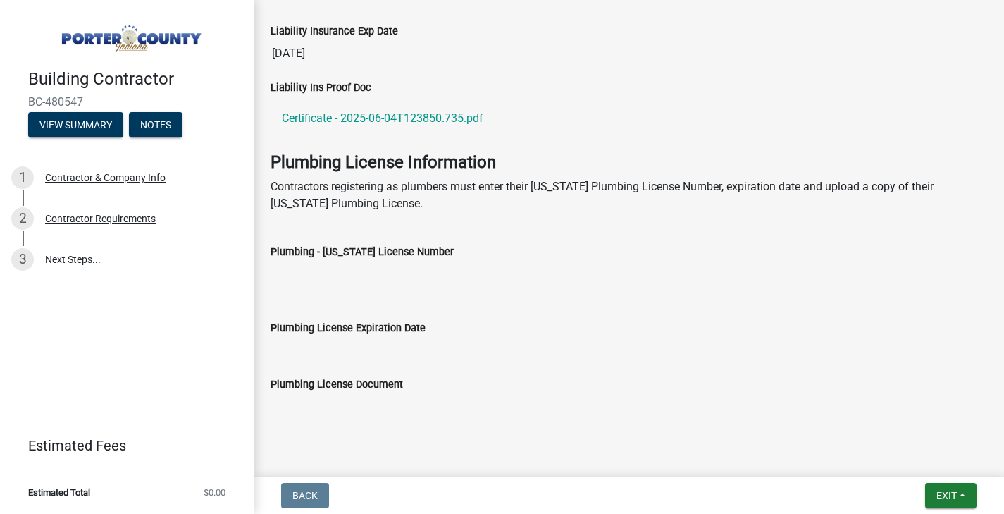
drag, startPoint x: 610, startPoint y: 247, endPoint x: 715, endPoint y: 22, distance: 248.7
click at [663, 118] on link "Certificate - 2025-06-04T123850.735.pdf" at bounding box center [629, 118] width 717 height 34
click at [653, 139] on div "Liability Ins Proof Doc Certificate - 2025-06-04T123850.735.pdf" at bounding box center [629, 115] width 738 height 73
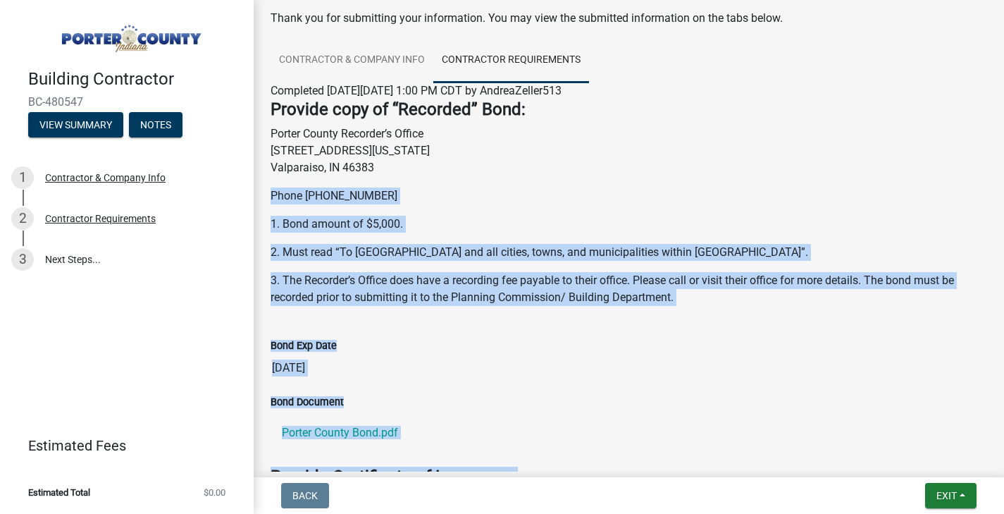
scroll to position [324, 0]
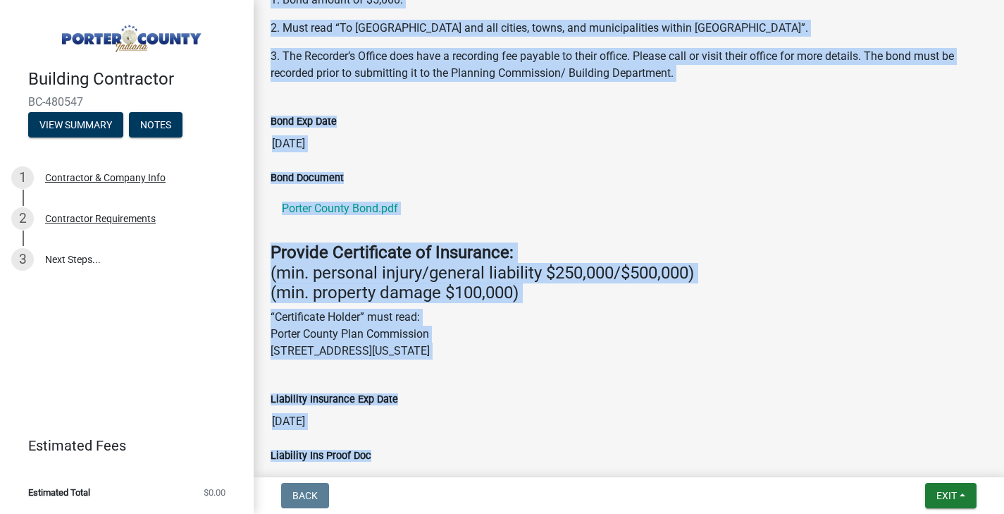
drag, startPoint x: 468, startPoint y: 235, endPoint x: 395, endPoint y: 531, distance: 304.2
click at [395, 513] on html "Internet Explorer does NOT work with GeoPermits. Get a new browser for more sec…" at bounding box center [502, 257] width 1004 height 514
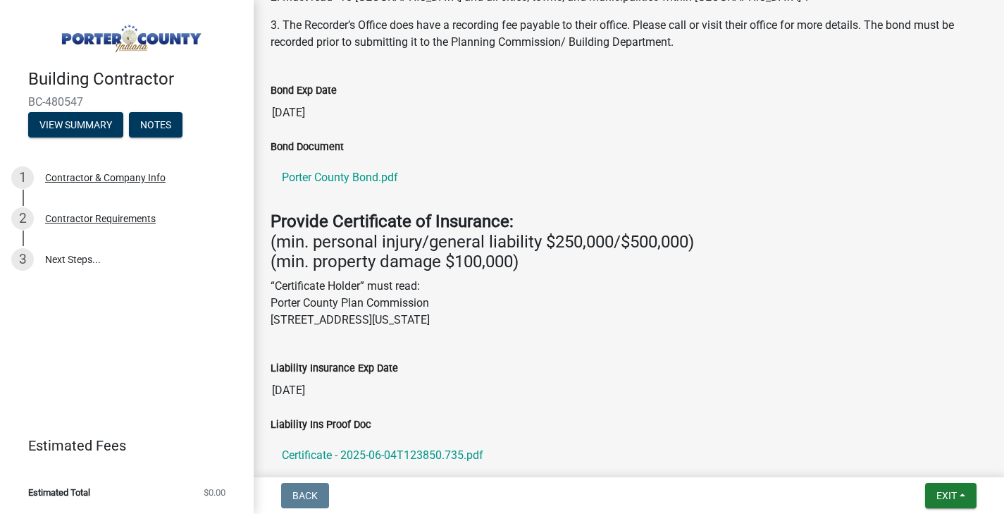
click at [574, 120] on input "01/30/2026" at bounding box center [629, 113] width 717 height 28
drag, startPoint x: 541, startPoint y: 147, endPoint x: 457, endPoint y: 490, distance: 353.3
click at [457, 490] on wm-app "Building Contractor BC-480547 View Summary Notes 1 Contractor & Company Info 2 …" at bounding box center [502, 257] width 1004 height 514
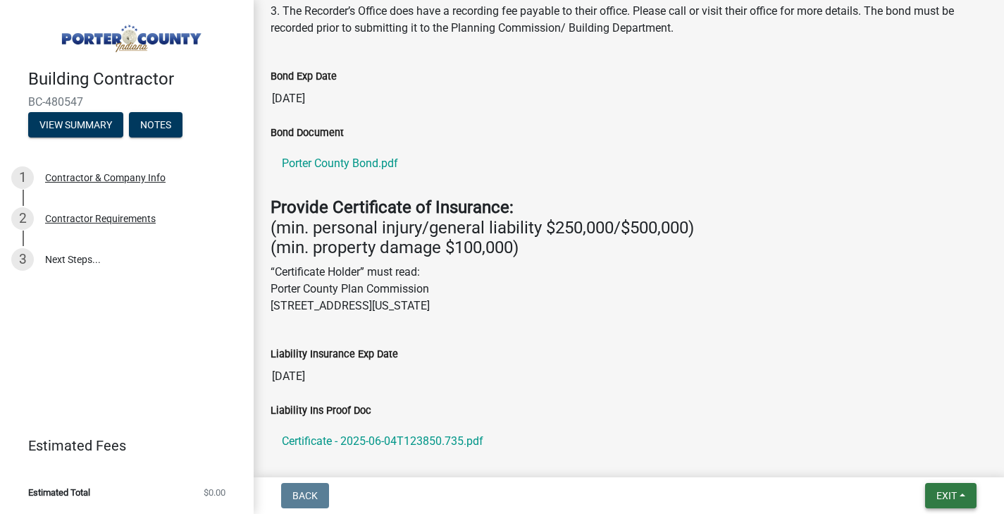
click at [956, 496] on span "Exit" at bounding box center [947, 495] width 20 height 11
click at [946, 469] on button "Save & Exit" at bounding box center [921, 459] width 113 height 34
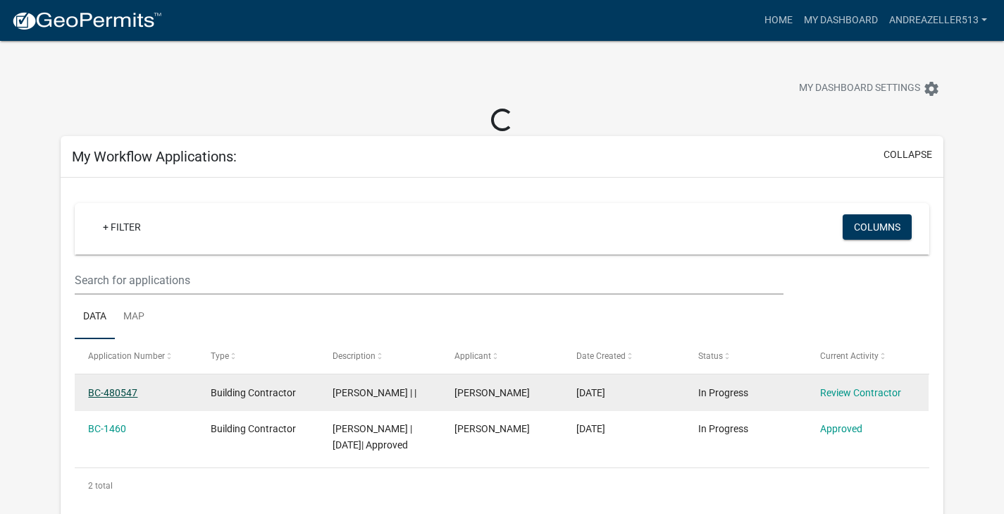
click at [125, 393] on link "BC-480547" at bounding box center [112, 392] width 49 height 11
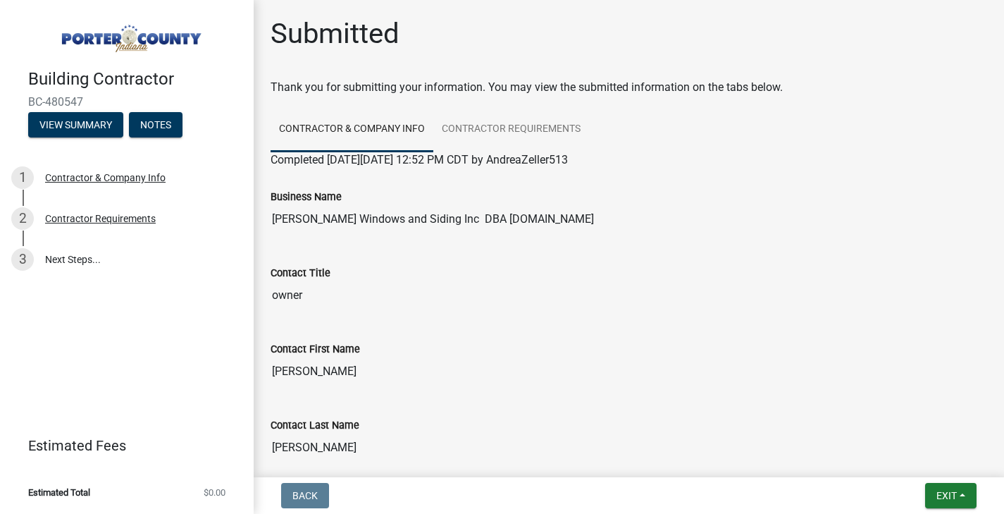
click at [298, 509] on nav "Back Exit Save Save & Exit" at bounding box center [629, 495] width 750 height 37
click at [959, 494] on button "Exit" at bounding box center [950, 495] width 51 height 25
click at [922, 459] on button "Save & Exit" at bounding box center [921, 459] width 113 height 34
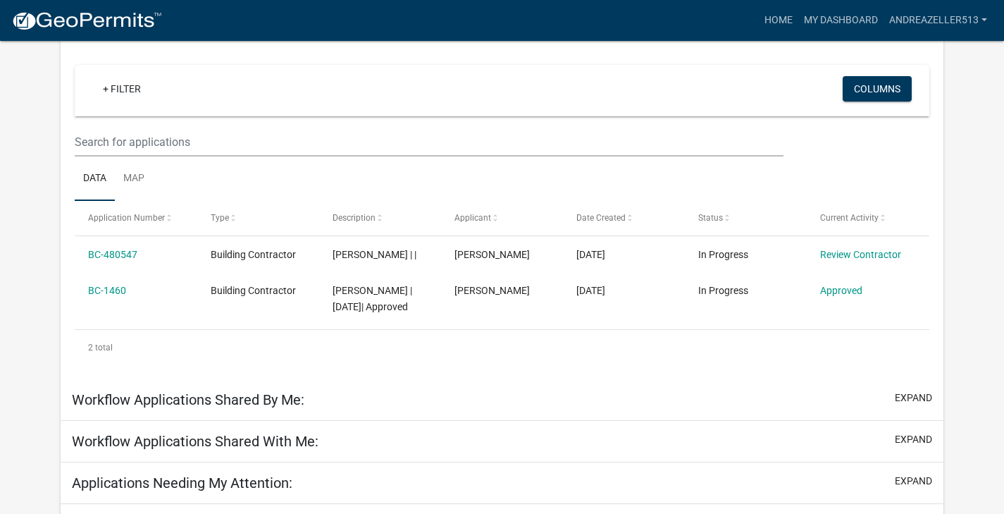
scroll to position [144, 0]
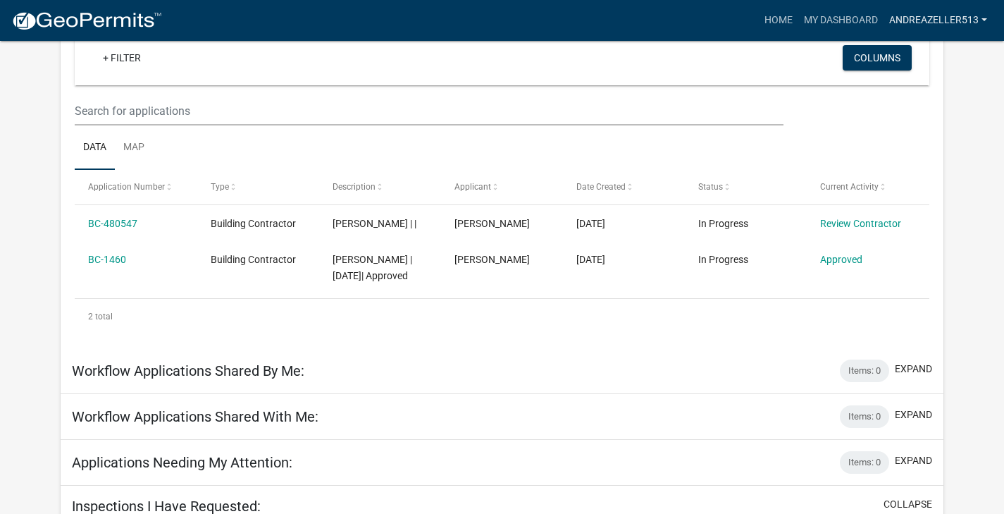
click at [972, 24] on link "AndreaZeller513" at bounding box center [938, 20] width 109 height 27
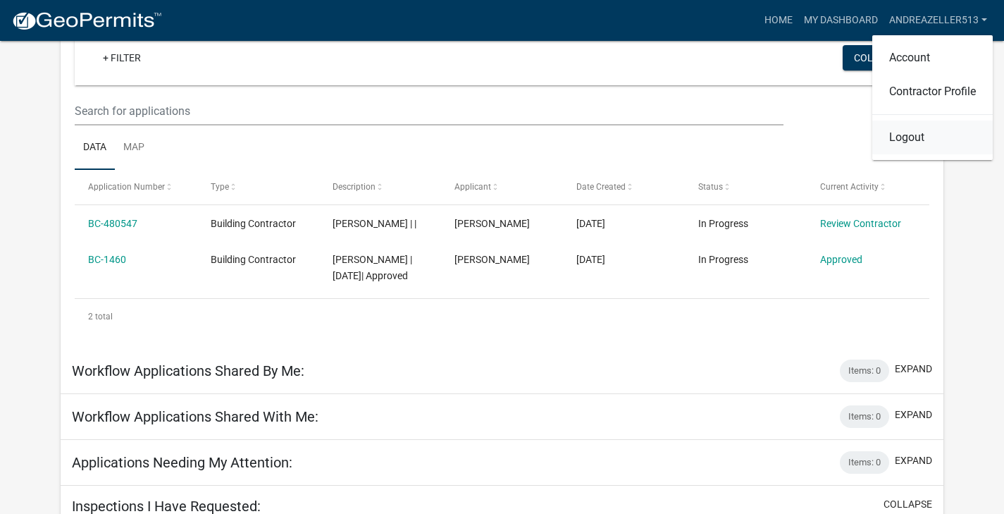
click at [930, 132] on link "Logout" at bounding box center [932, 138] width 121 height 34
